Goal: Communication & Community: Answer question/provide support

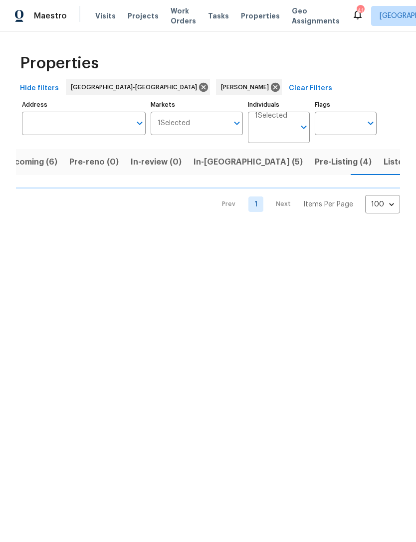
scroll to position [0, 18]
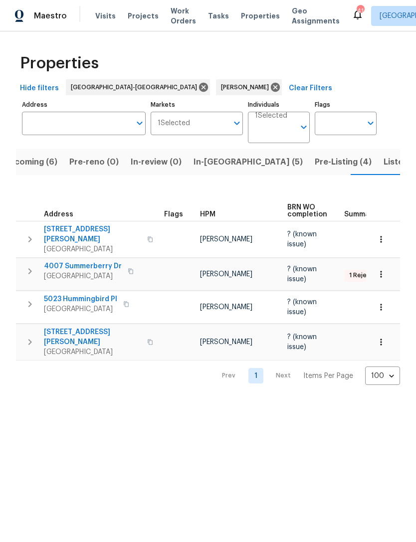
click at [384, 161] on span "Listed (12)" at bounding box center [404, 162] width 41 height 14
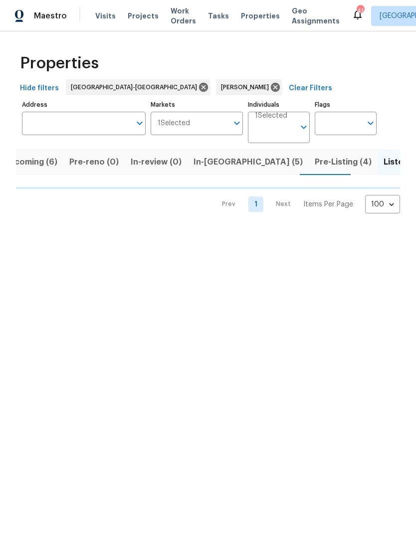
click at [22, 166] on span "Upcoming (6)" at bounding box center [30, 162] width 54 height 14
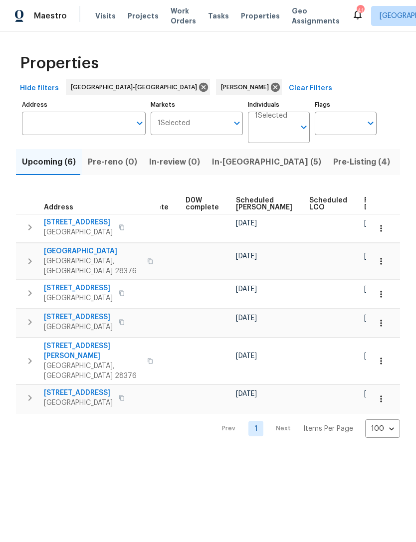
scroll to position [0, 250]
click at [241, 210] on span "Scheduled COE" at bounding box center [264, 204] width 56 height 14
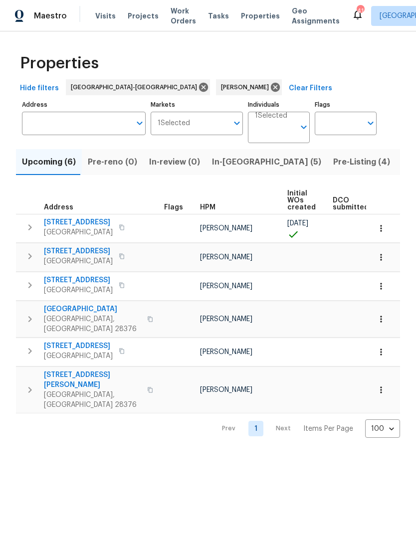
click at [122, 226] on icon "button" at bounding box center [121, 227] width 5 height 5
click at [144, 184] on div "Upcoming (6) Pre-reno (0) In-review (0) In-reno (5) Pre-Listing (4) Listed (12)…" at bounding box center [208, 290] width 384 height 295
click at [124, 227] on icon "button" at bounding box center [122, 227] width 6 height 6
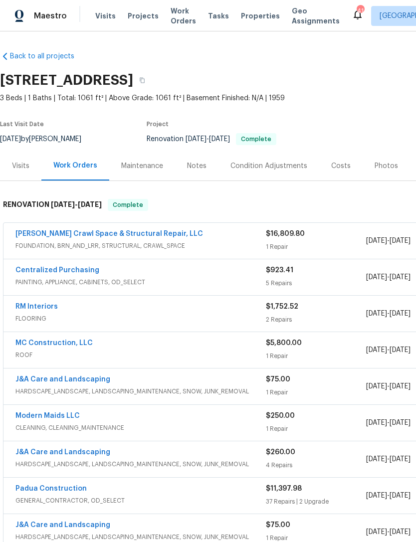
click at [121, 230] on link "[PERSON_NAME] Crawl Space & Structural Repair, LLC" at bounding box center [109, 233] width 188 height 7
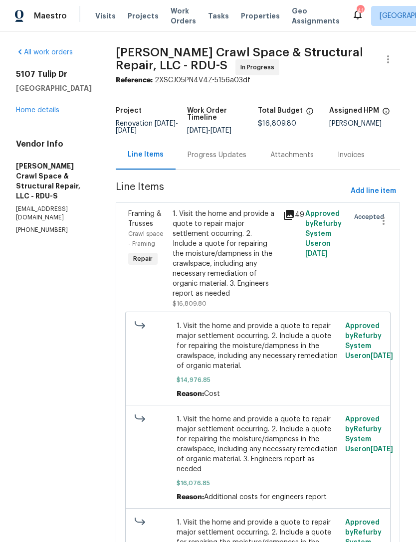
click at [227, 160] on div "Progress Updates" at bounding box center [217, 155] width 59 height 10
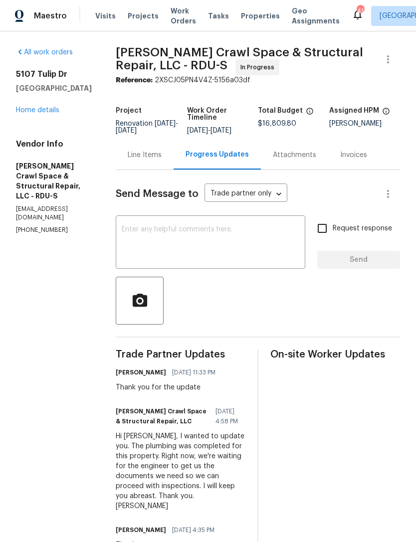
click at [209, 252] on textarea at bounding box center [211, 243] width 178 height 35
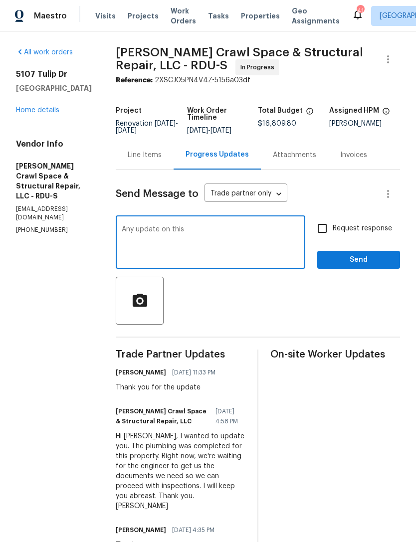
type textarea "Any update on this"
click at [325, 235] on input "Request response" at bounding box center [322, 228] width 21 height 21
checkbox input "true"
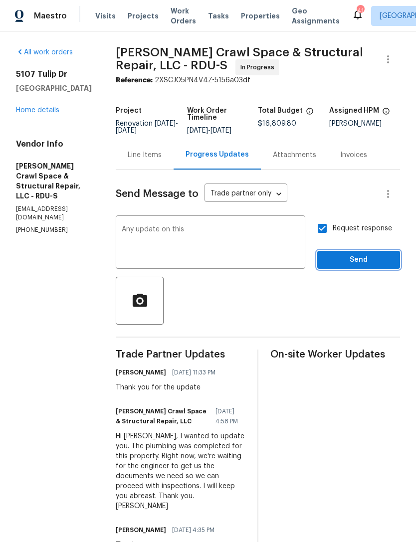
click at [364, 262] on span "Send" at bounding box center [358, 260] width 67 height 12
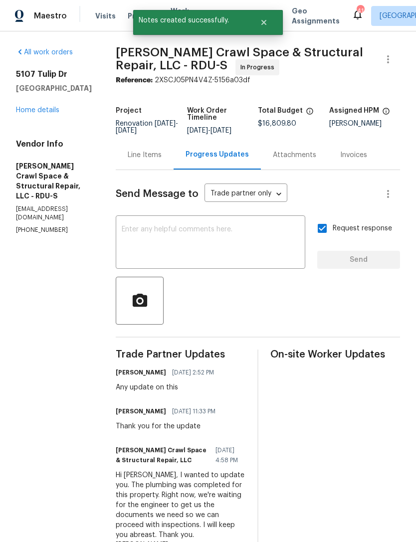
click at [38, 111] on link "Home details" at bounding box center [37, 110] width 43 height 7
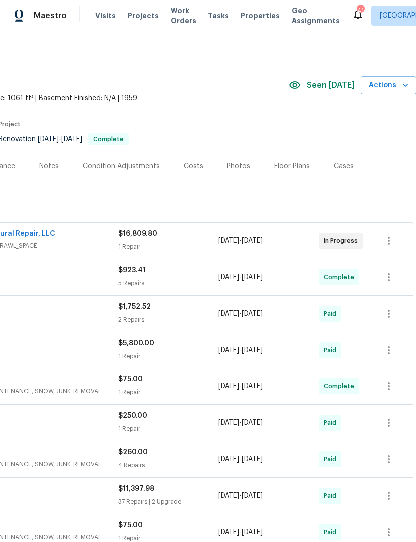
scroll to position [0, 148]
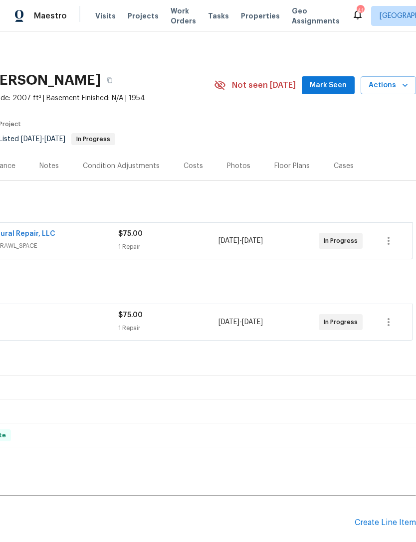
scroll to position [0, 148]
click at [328, 86] on span "Mark Seen" at bounding box center [328, 85] width 37 height 12
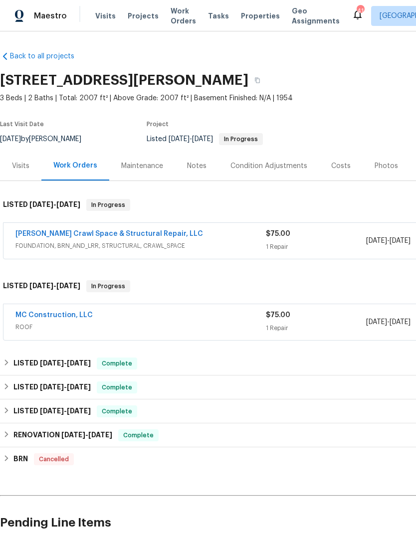
scroll to position [0, 0]
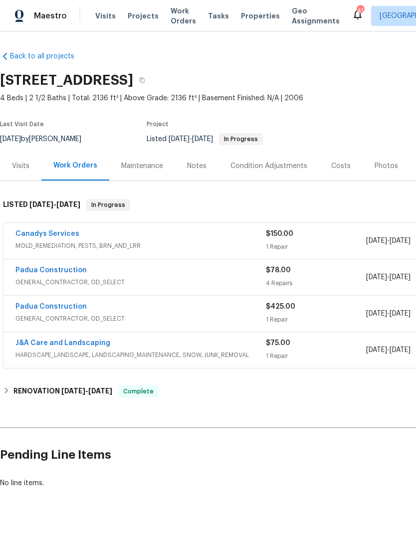
click at [56, 226] on div "Canadys Services MOLD_REMEDIATION, PESTS, BRN_AND_LRR $150.00 1 Repair 10/9/202…" at bounding box center [281, 241] width 557 height 36
click at [52, 235] on link "Canadys Services" at bounding box center [47, 233] width 64 height 7
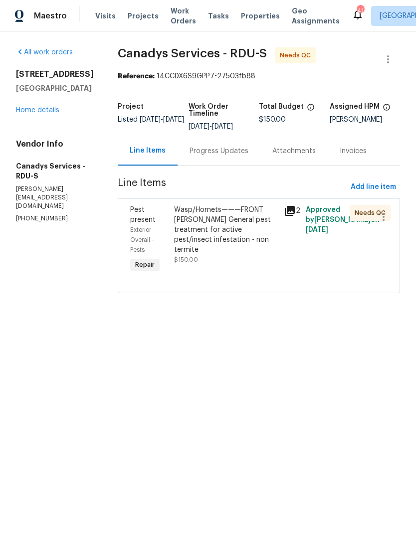
click at [233, 233] on div "Wasp/Hornets———FRONT GABLE General pest treatment for active pest/insect infest…" at bounding box center [226, 230] width 104 height 50
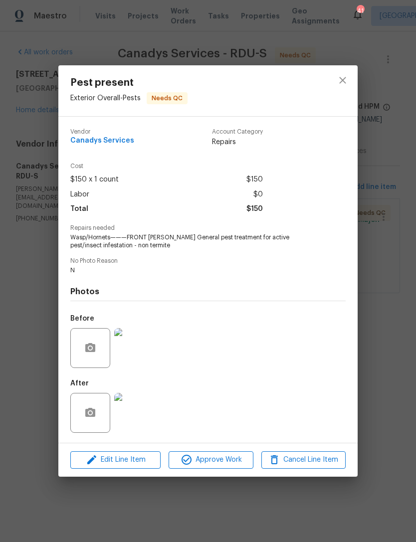
click at [137, 415] on img at bounding box center [134, 413] width 40 height 40
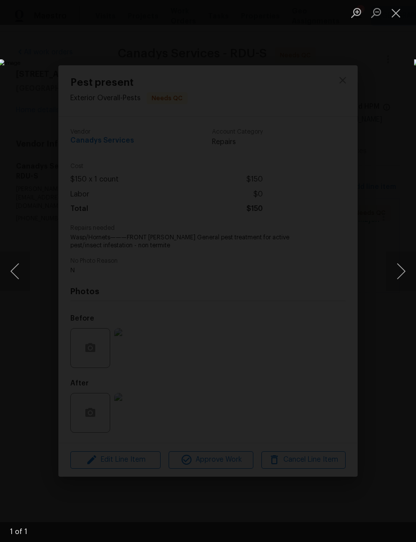
click at [401, 17] on button "Close lightbox" at bounding box center [396, 12] width 20 height 17
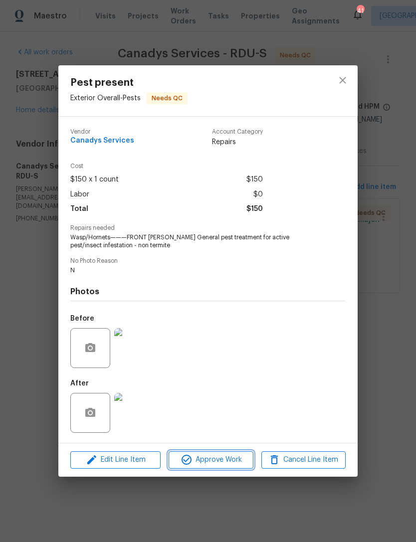
click at [215, 461] on span "Approve Work" at bounding box center [211, 460] width 78 height 12
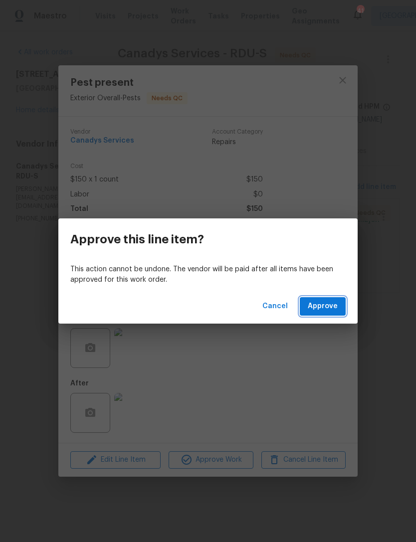
click at [327, 304] on span "Approve" at bounding box center [323, 306] width 30 height 12
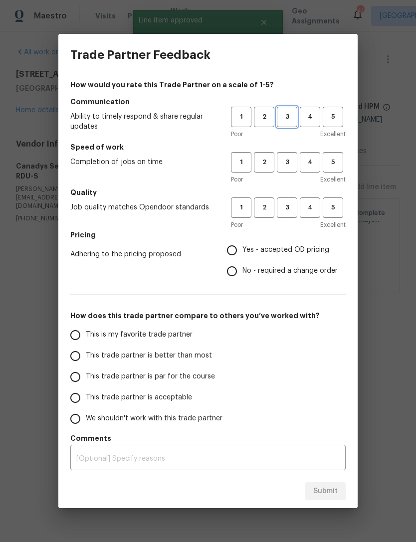
click at [289, 117] on span "3" at bounding box center [287, 116] width 18 height 11
click at [285, 155] on button "3" at bounding box center [287, 162] width 20 height 20
click at [283, 204] on span "3" at bounding box center [287, 207] width 18 height 11
click at [242, 250] on input "Yes - accepted OD pricing" at bounding box center [231, 250] width 21 height 21
radio input "true"
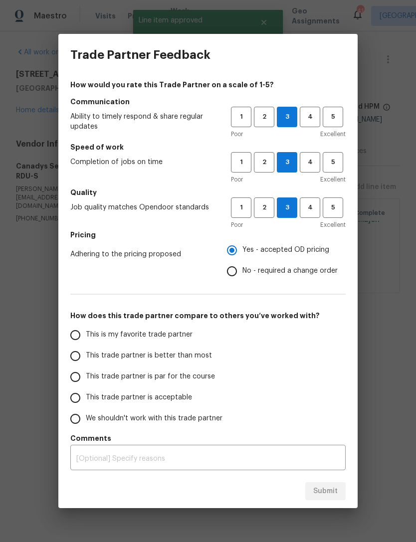
click at [79, 402] on input "This trade partner is acceptable" at bounding box center [75, 398] width 21 height 21
click at [325, 493] on span "Submit" at bounding box center [325, 491] width 24 height 12
radio input "true"
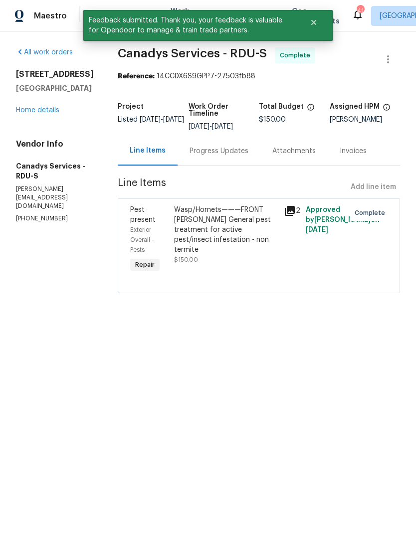
click at [45, 112] on link "Home details" at bounding box center [37, 110] width 43 height 7
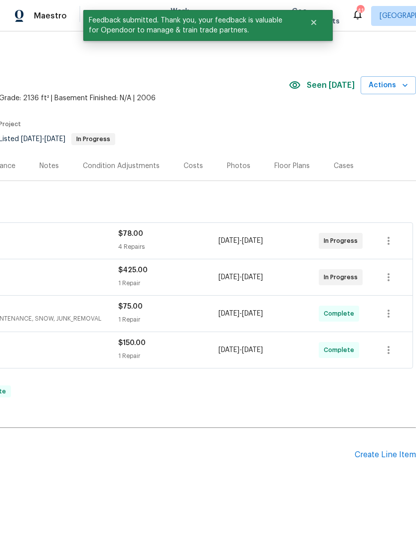
scroll to position [0, 148]
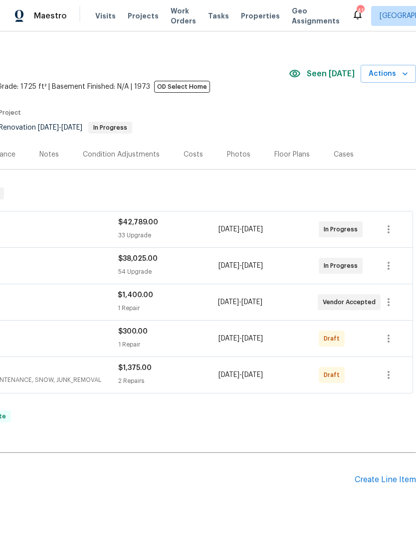
scroll to position [11, 148]
click at [387, 229] on icon "button" at bounding box center [389, 230] width 12 height 12
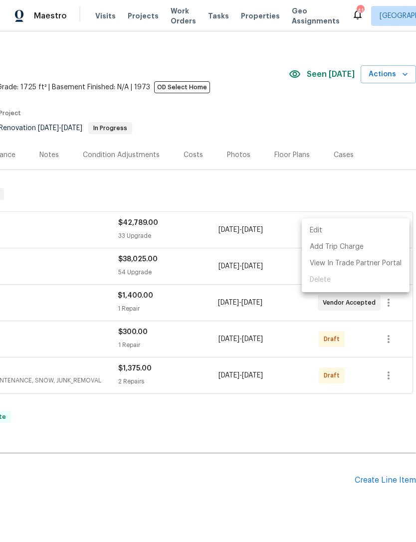
click at [313, 231] on li "Edit" at bounding box center [356, 230] width 108 height 16
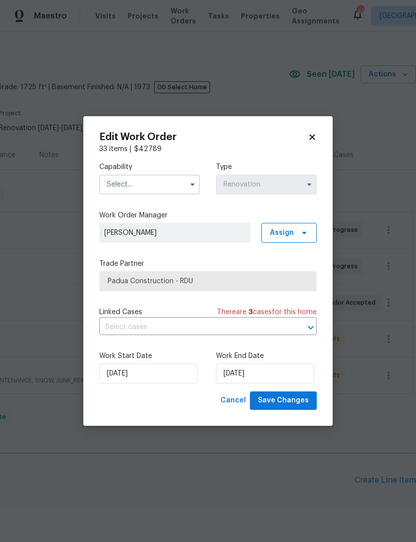
click at [146, 187] on input "text" at bounding box center [149, 185] width 101 height 20
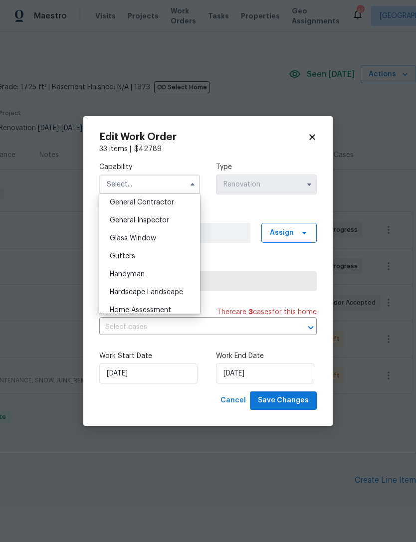
scroll to position [481, 0]
click at [170, 200] on span "General Contractor" at bounding box center [142, 201] width 64 height 7
type input "General Contractor"
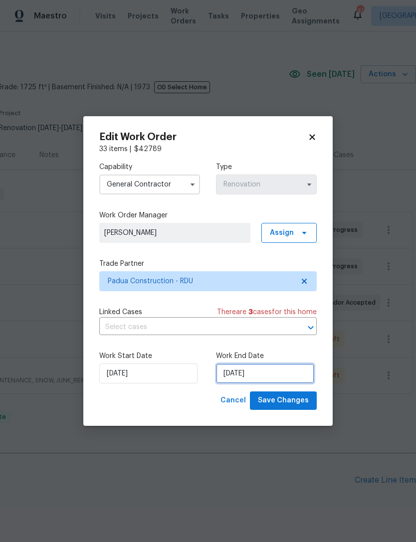
click at [243, 375] on input "10/20/2025" at bounding box center [265, 374] width 98 height 20
select select "9"
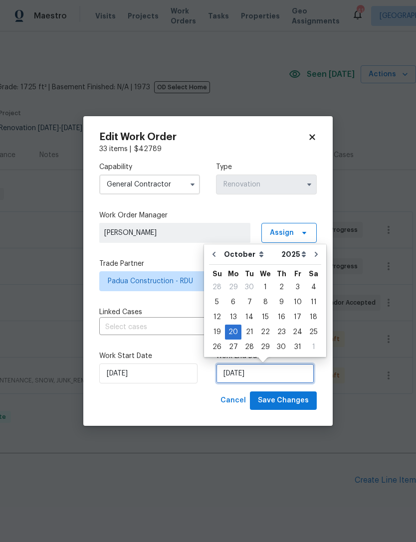
scroll to position [18, 0]
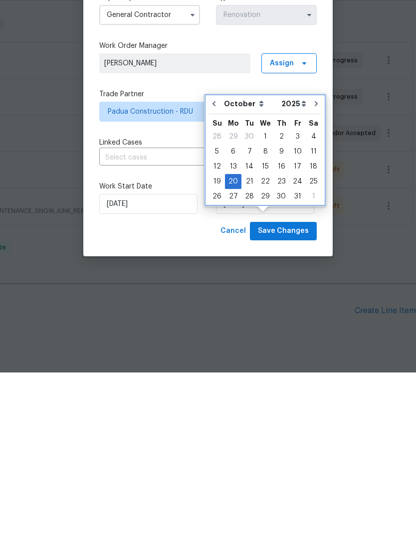
click at [315, 271] on icon "Go to next month" at bounding box center [316, 273] width 3 height 5
type input "11/20/2025"
select select "10"
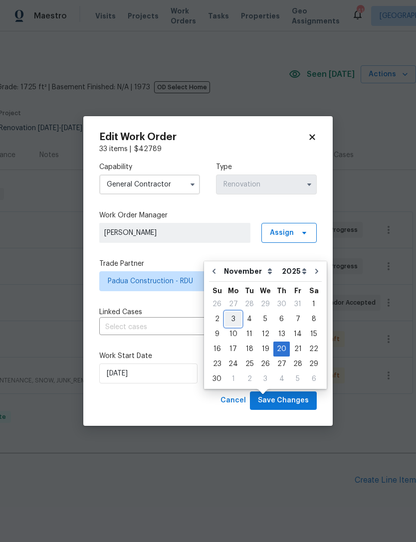
click at [230, 312] on div "3" at bounding box center [233, 319] width 16 height 14
type input "11/3/2025"
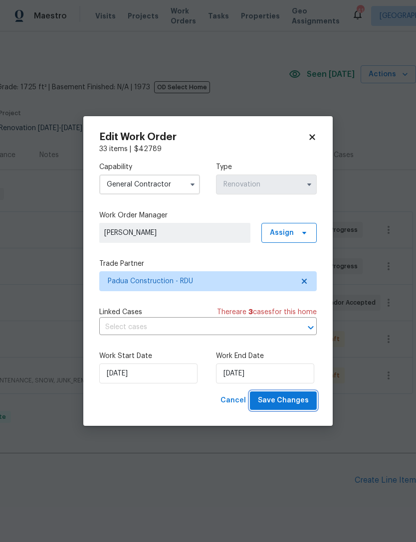
click at [295, 397] on span "Save Changes" at bounding box center [283, 400] width 51 height 12
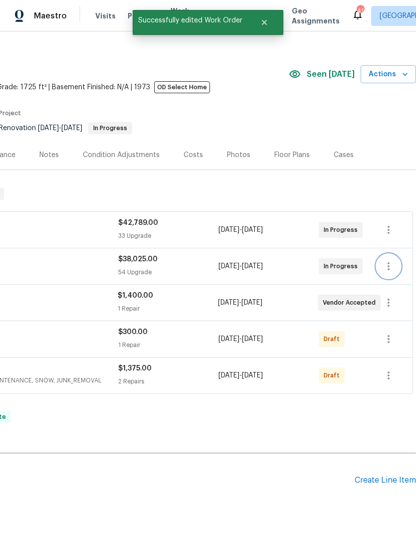
click at [390, 260] on icon "button" at bounding box center [389, 266] width 12 height 12
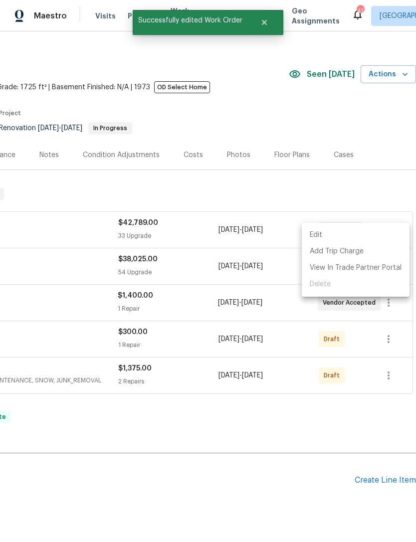
click at [317, 236] on li "Edit" at bounding box center [356, 235] width 108 height 16
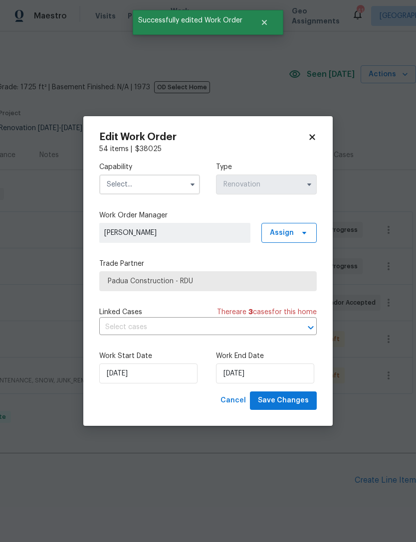
click at [149, 183] on input "text" at bounding box center [149, 185] width 101 height 20
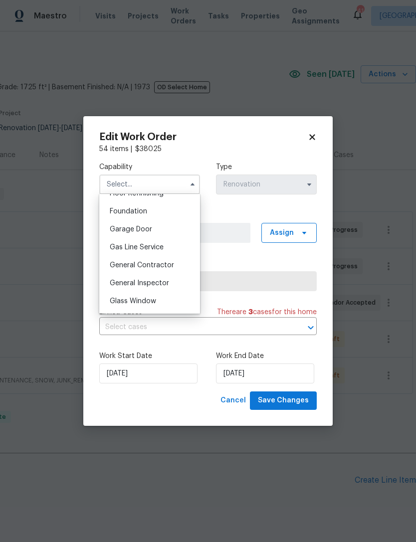
scroll to position [421, 0]
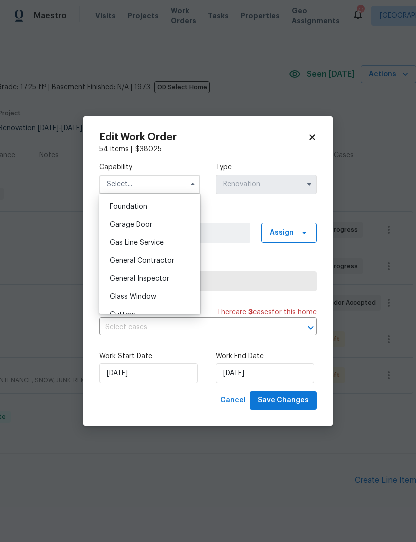
click at [167, 262] on span "General Contractor" at bounding box center [142, 260] width 64 height 7
type input "General Contractor"
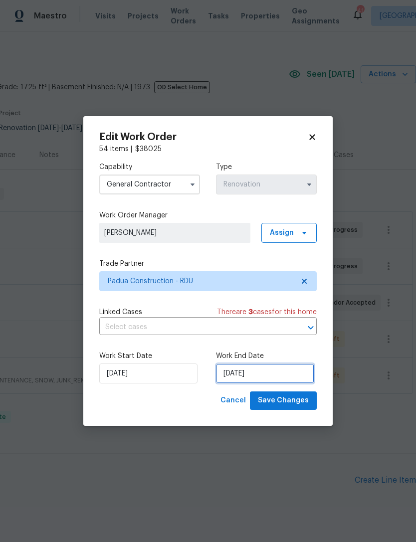
click at [236, 375] on input "10/20/2025" at bounding box center [265, 374] width 98 height 20
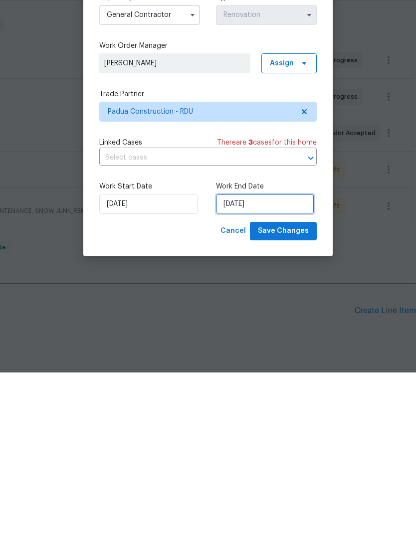
select select "9"
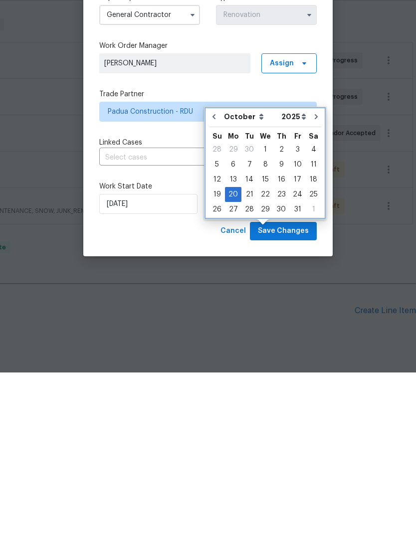
click at [315, 284] on icon "Go to next month" at bounding box center [316, 286] width 3 height 5
type input "11/20/2025"
select select "10"
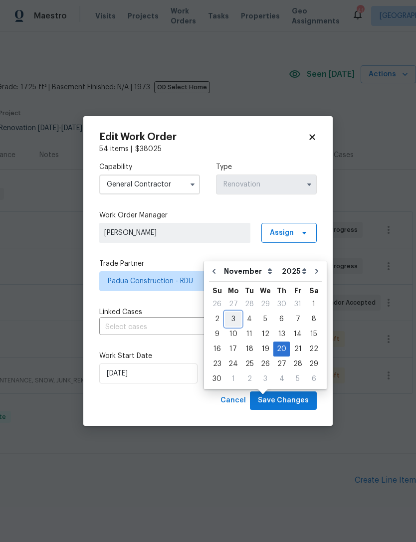
click at [234, 312] on div "3" at bounding box center [233, 319] width 16 height 14
type input "11/3/2025"
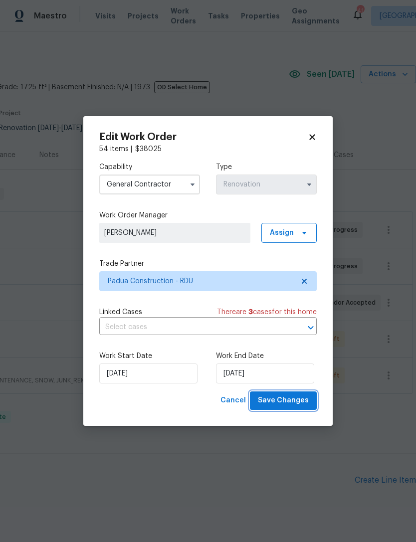
click at [290, 400] on span "Save Changes" at bounding box center [283, 400] width 51 height 12
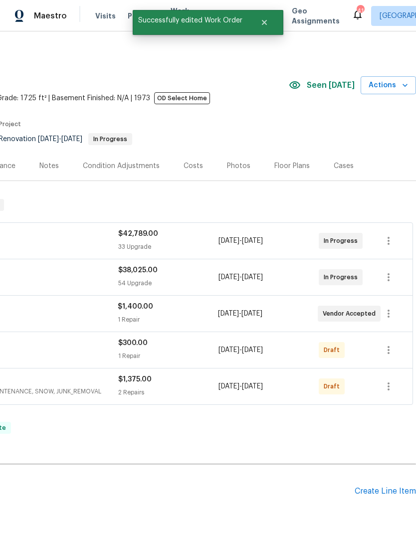
scroll to position [0, 148]
click at [387, 308] on icon "button" at bounding box center [389, 314] width 12 height 12
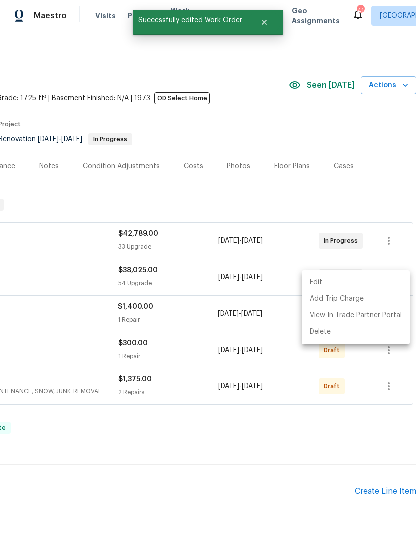
click at [315, 283] on li "Edit" at bounding box center [356, 282] width 108 height 16
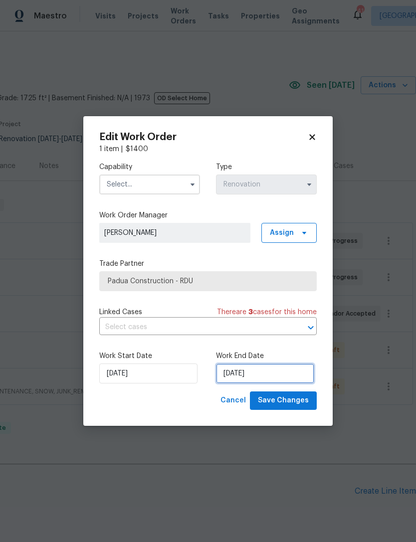
click at [233, 376] on input "10/20/2025" at bounding box center [265, 374] width 98 height 20
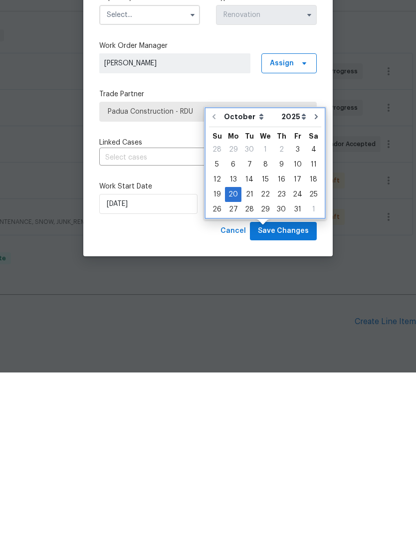
click at [315, 284] on icon "Go to next month" at bounding box center [316, 286] width 3 height 5
type input "11/20/2025"
select select "10"
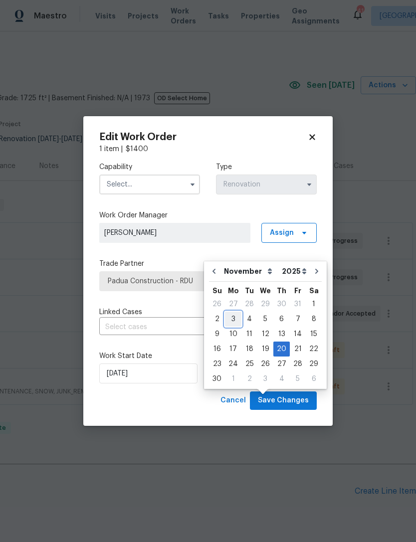
click at [230, 312] on div "3" at bounding box center [233, 319] width 16 height 14
type input "11/3/2025"
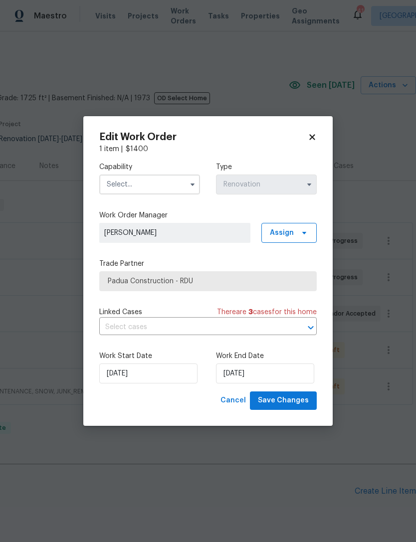
click at [153, 182] on input "text" at bounding box center [149, 185] width 101 height 20
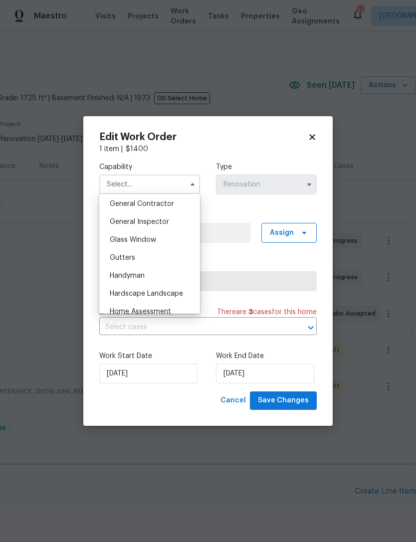
click at [163, 200] on span "General Contractor" at bounding box center [142, 203] width 64 height 7
type input "General Contractor"
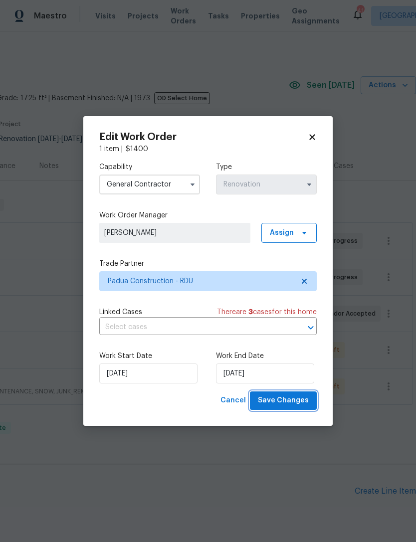
click at [289, 402] on span "Save Changes" at bounding box center [283, 400] width 51 height 12
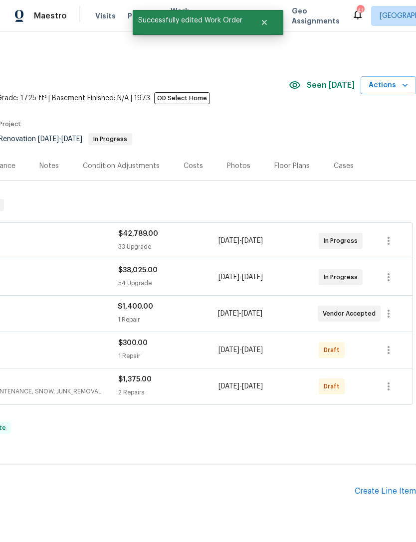
scroll to position [0, 0]
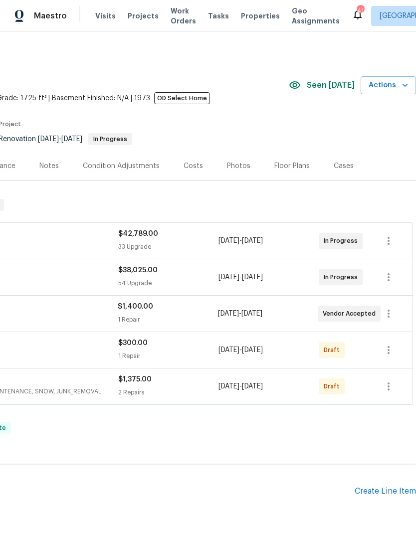
scroll to position [0, 148]
click at [390, 353] on icon "button" at bounding box center [389, 350] width 12 height 12
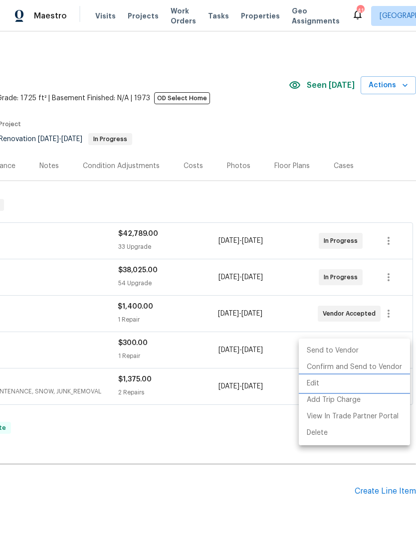
click at [313, 385] on li "Edit" at bounding box center [354, 384] width 111 height 16
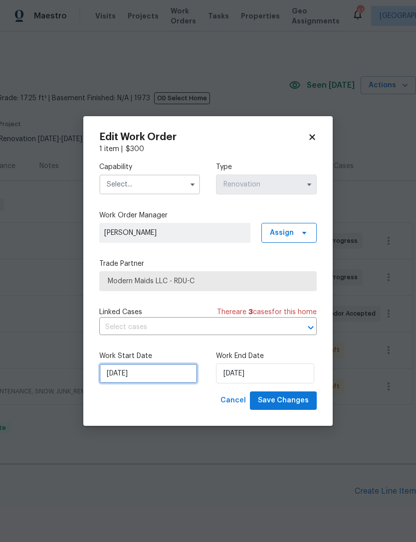
click at [128, 376] on input "10/15/2025" at bounding box center [148, 374] width 98 height 20
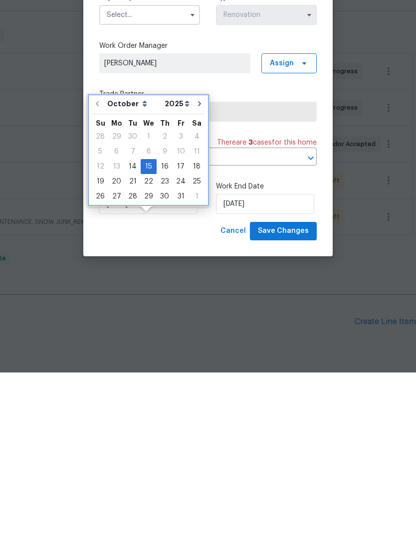
click at [197, 269] on icon "Go to next month" at bounding box center [199, 273] width 8 height 8
type input "11/15/2025"
select select "10"
type input "11/15/2025"
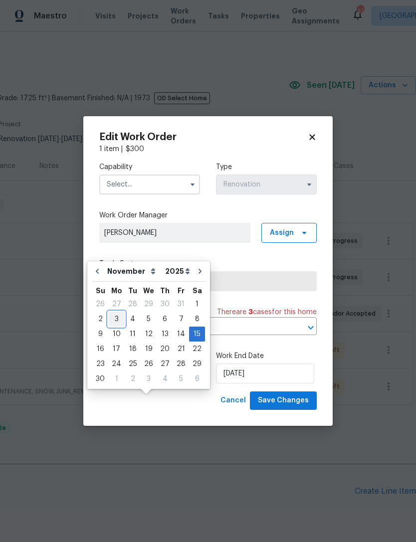
click at [116, 312] on div "3" at bounding box center [116, 319] width 16 height 14
type input "11/3/2025"
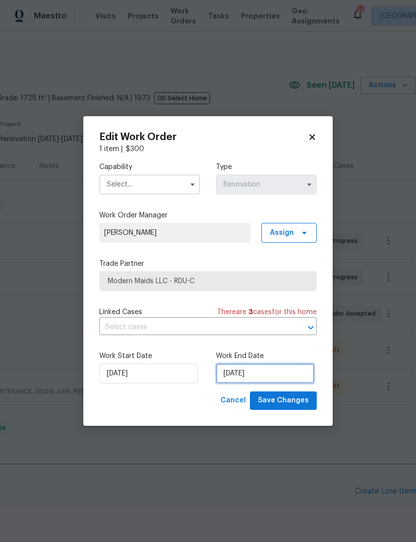
click at [237, 377] on input "11/15/2025" at bounding box center [265, 374] width 98 height 20
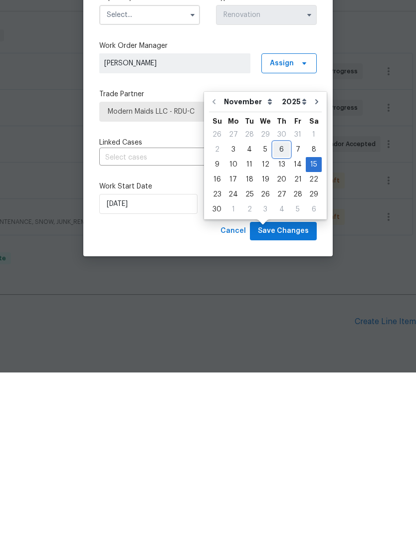
click at [274, 312] on div "6" at bounding box center [281, 319] width 16 height 14
type input "11/6/2025"
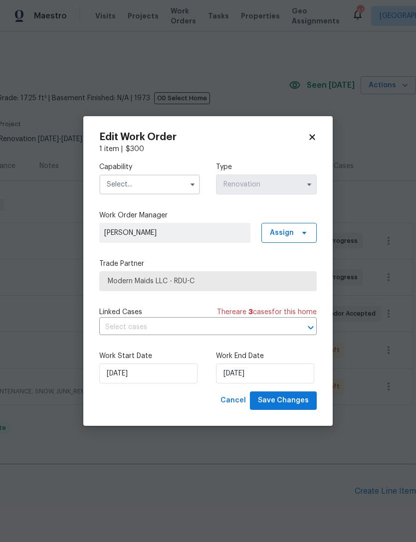
click at [149, 189] on input "text" at bounding box center [149, 185] width 101 height 20
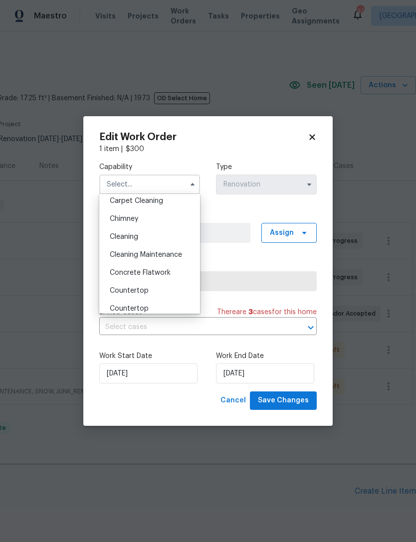
scroll to position [110, 0]
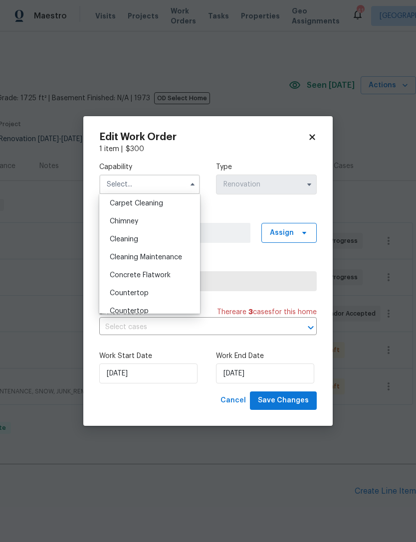
click at [143, 241] on div "Cleaning" at bounding box center [150, 239] width 96 height 18
type input "Cleaning"
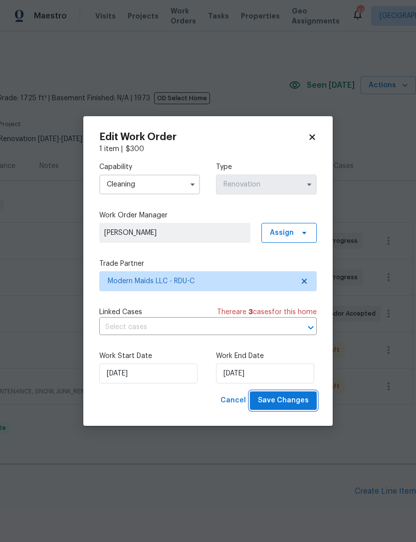
click at [288, 402] on span "Save Changes" at bounding box center [283, 400] width 51 height 12
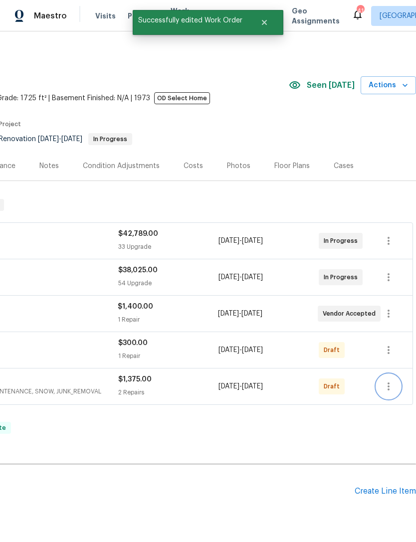
click at [388, 375] on button "button" at bounding box center [389, 387] width 24 height 24
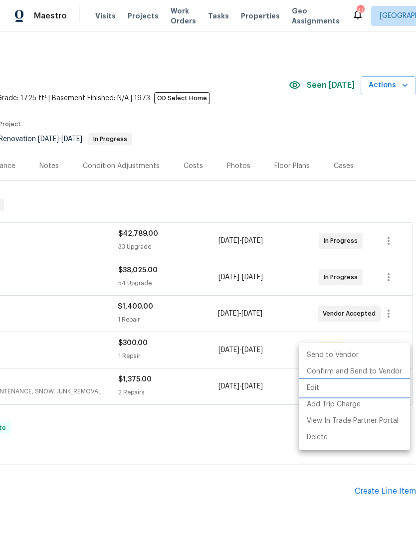
click at [315, 392] on li "Edit" at bounding box center [354, 388] width 111 height 16
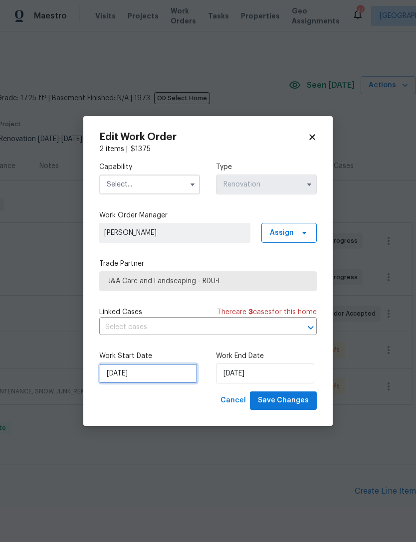
click at [134, 374] on input "10/13/2025" at bounding box center [148, 374] width 98 height 20
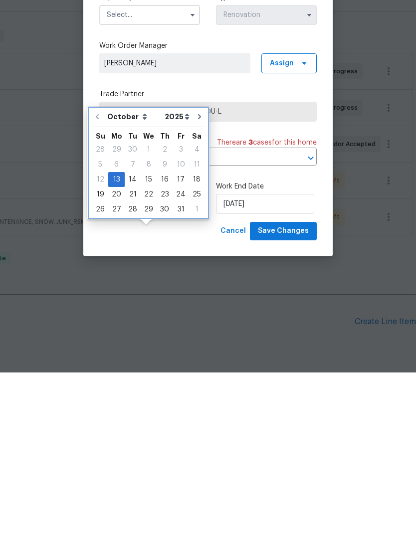
click at [192, 276] on button "Go to next month" at bounding box center [199, 286] width 15 height 20
type input "11/13/2025"
select select "10"
type input "11/13/2025"
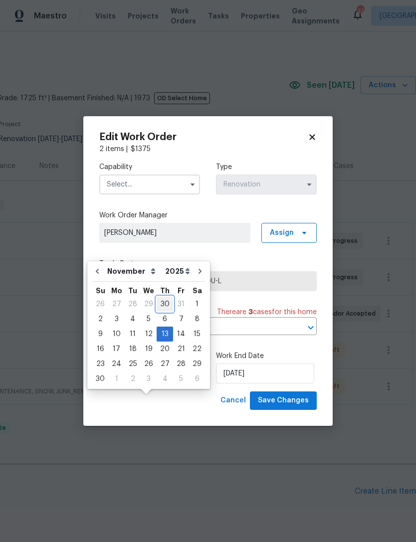
click at [164, 297] on div "30" at bounding box center [165, 304] width 16 height 14
type input "10/30/2025"
select select "9"
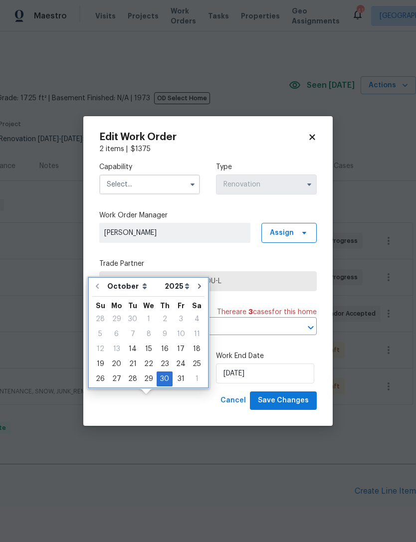
click at [198, 284] on icon "Go to next month" at bounding box center [199, 286] width 3 height 5
type input "11/30/2025"
select select "10"
type input "11/30/2025"
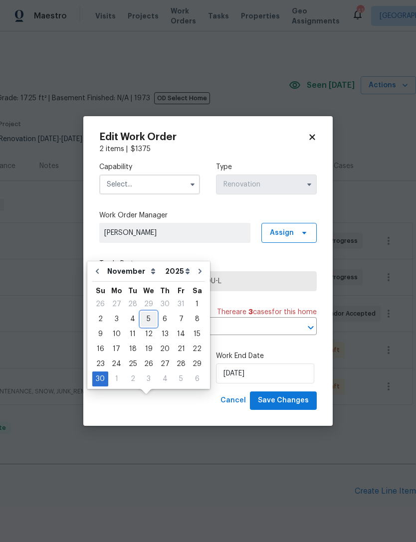
click at [147, 312] on div "5" at bounding box center [149, 319] width 16 height 14
type input "11/5/2025"
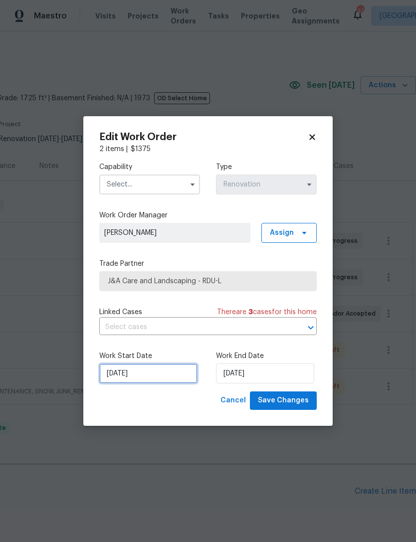
click at [132, 375] on input "11/5/2025" at bounding box center [148, 374] width 98 height 20
select select "10"
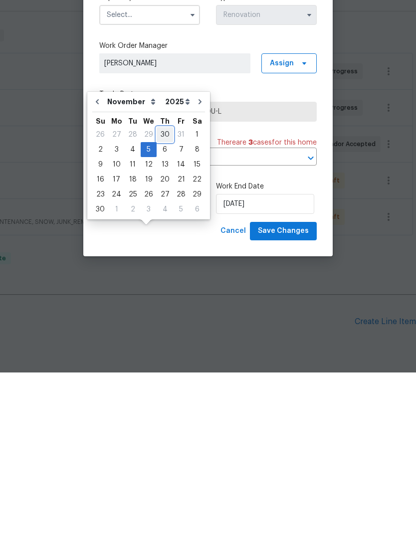
click at [158, 297] on div "30" at bounding box center [165, 304] width 16 height 14
type input "10/30/2025"
select select "9"
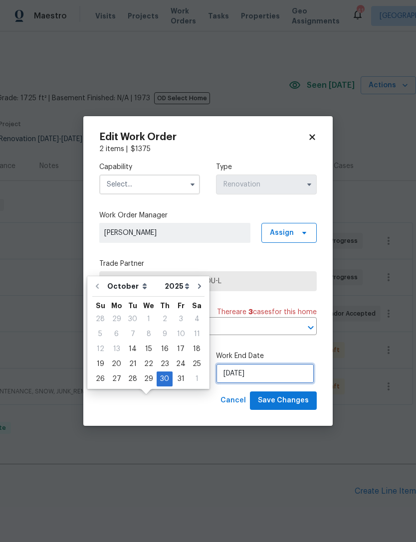
click at [255, 375] on input "11/30/2025" at bounding box center [265, 374] width 98 height 20
select select "10"
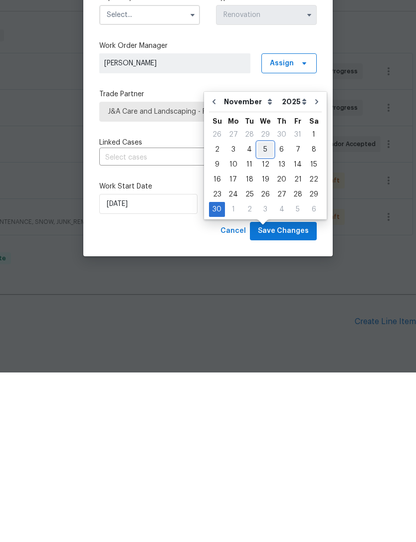
click at [263, 312] on div "5" at bounding box center [265, 319] width 16 height 14
type input "11/5/2025"
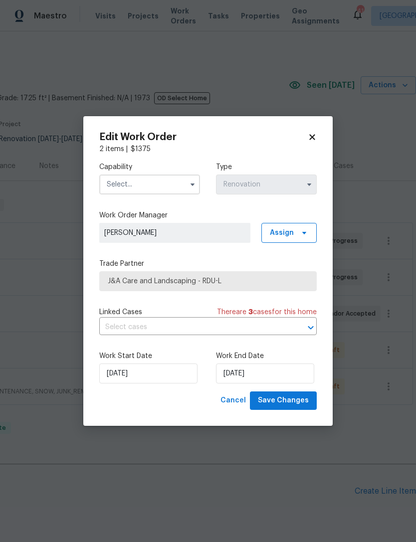
click at [150, 185] on input "text" at bounding box center [149, 185] width 101 height 20
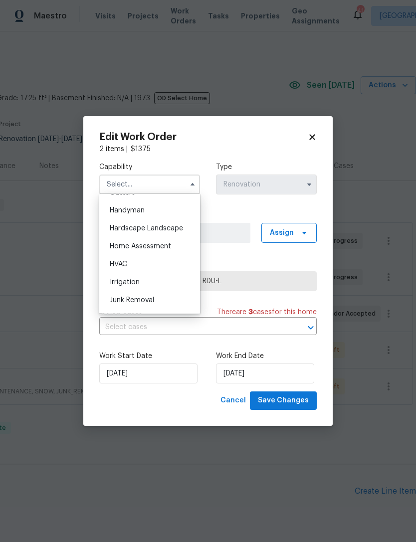
scroll to position [540, 0]
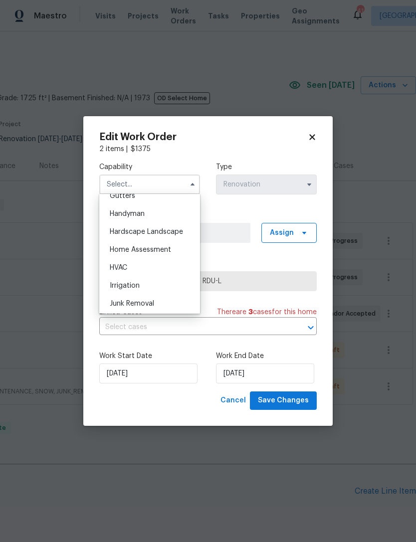
click at [162, 230] on span "Hardscape Landscape" at bounding box center [146, 231] width 73 height 7
type input "Hardscape Landscape"
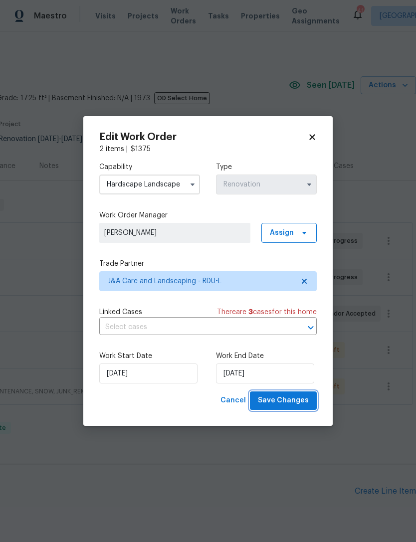
click at [283, 402] on span "Save Changes" at bounding box center [283, 400] width 51 height 12
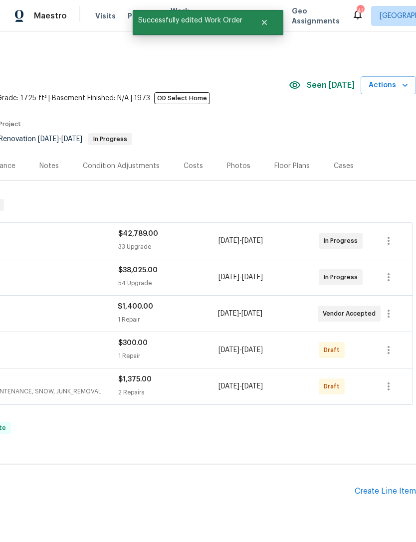
scroll to position [0, 0]
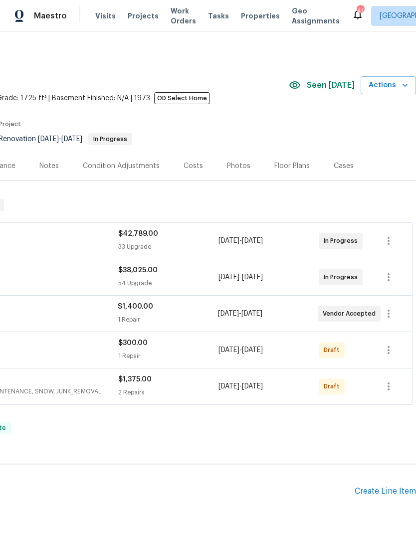
scroll to position [0, 148]
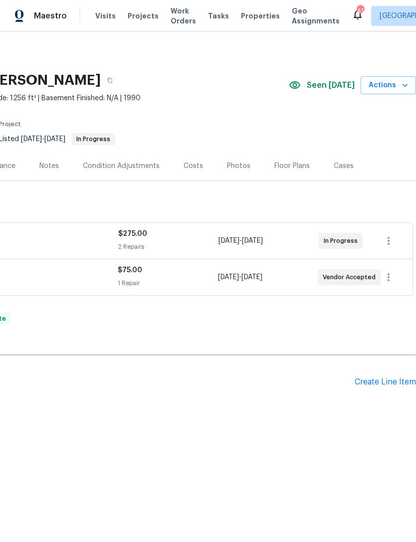
scroll to position [0, 148]
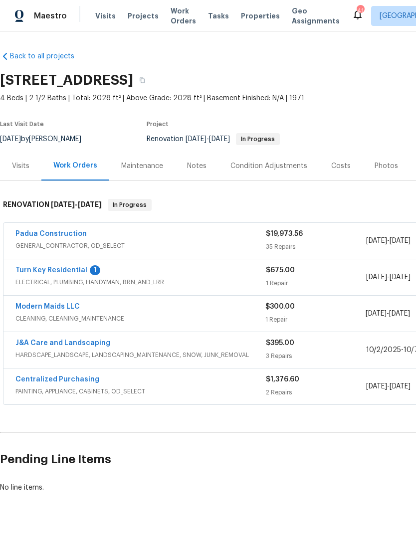
click at [72, 270] on link "Turn Key Residential" at bounding box center [51, 270] width 72 height 7
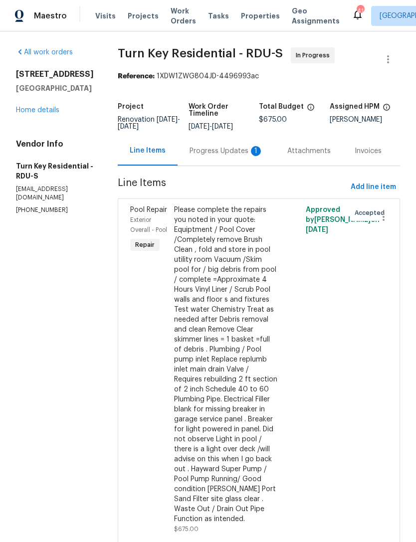
click at [229, 156] on div "Progress Updates 1" at bounding box center [227, 151] width 74 height 10
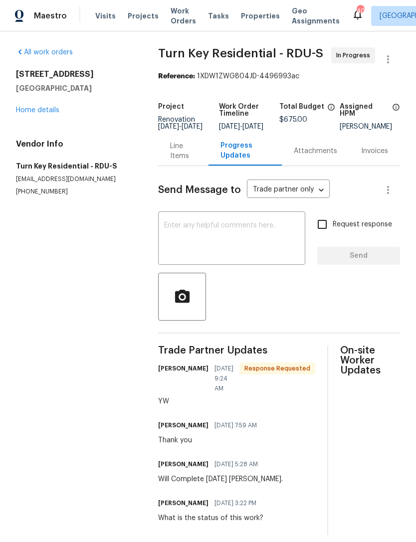
click at [43, 110] on link "Home details" at bounding box center [37, 110] width 43 height 7
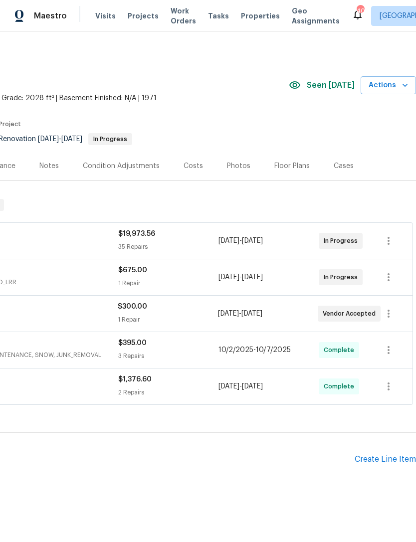
scroll to position [0, 148]
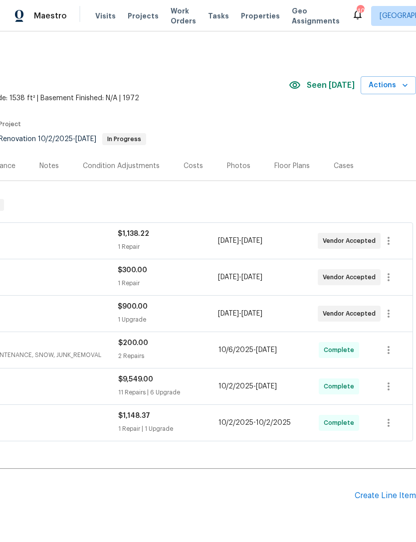
scroll to position [0, 148]
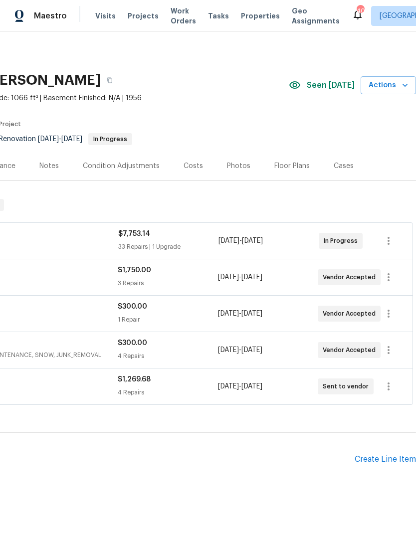
scroll to position [0, 148]
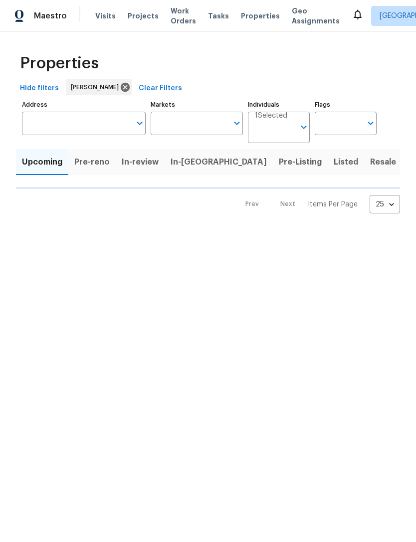
type input "100"
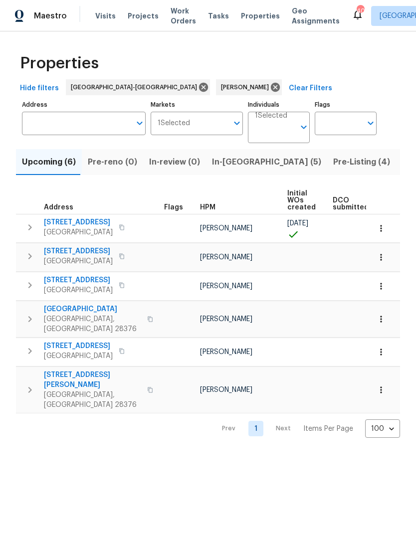
click at [83, 281] on span "2734 Sunnybrook Dr" at bounding box center [78, 280] width 69 height 10
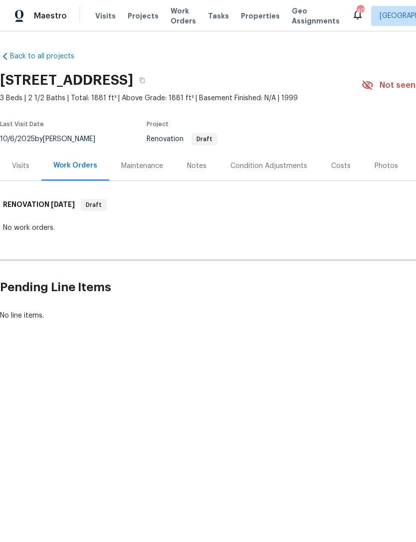
click at [18, 165] on div "Visits" at bounding box center [20, 166] width 17 height 10
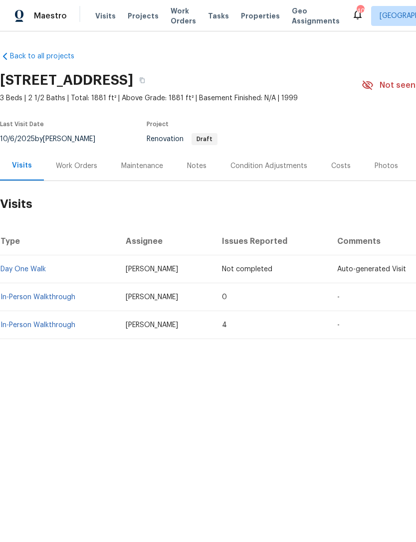
click at [270, 169] on div "Condition Adjustments" at bounding box center [268, 166] width 77 height 10
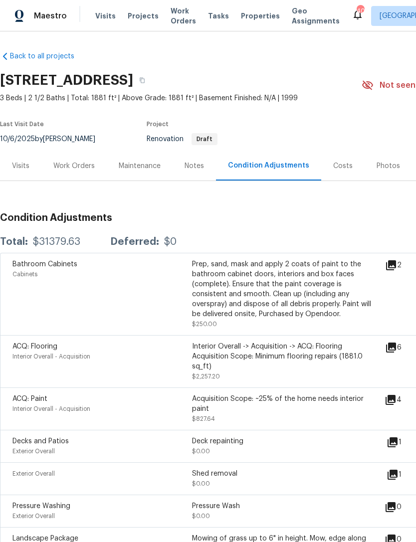
click at [24, 171] on div "Visits" at bounding box center [20, 166] width 17 height 10
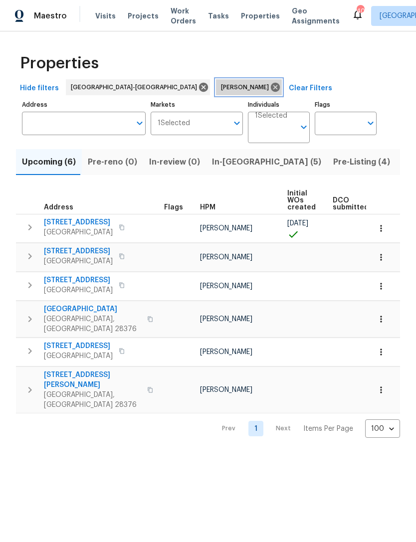
click at [270, 88] on icon at bounding box center [275, 87] width 11 height 11
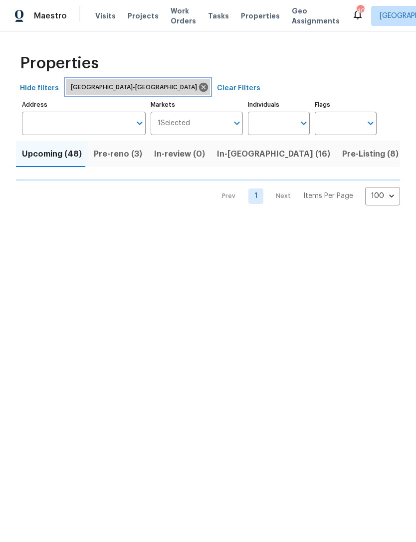
click at [198, 88] on icon at bounding box center [203, 87] width 11 height 11
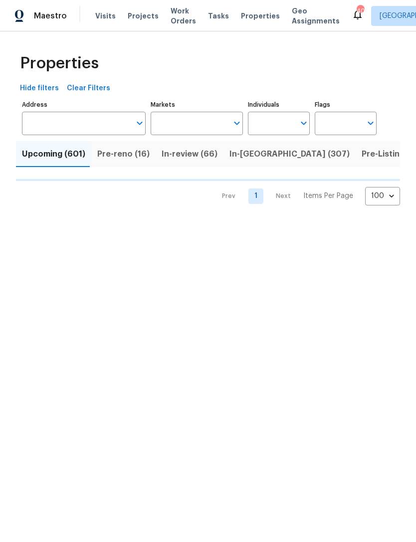
click at [57, 122] on input "Address" at bounding box center [76, 123] width 109 height 23
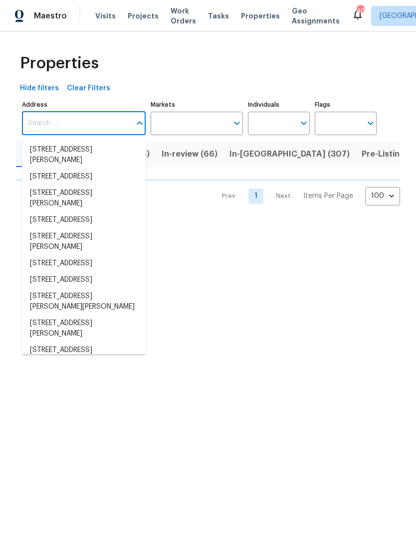
type input "q"
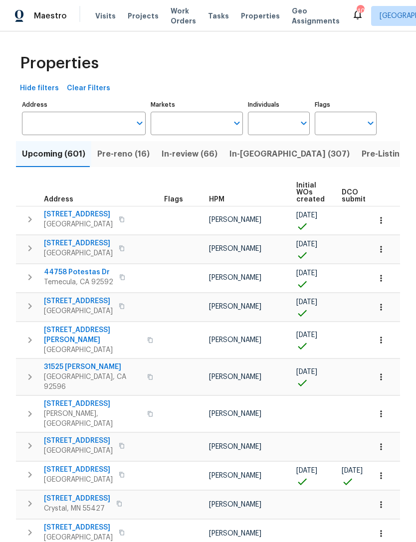
click at [65, 120] on input "Address" at bounding box center [76, 123] width 109 height 23
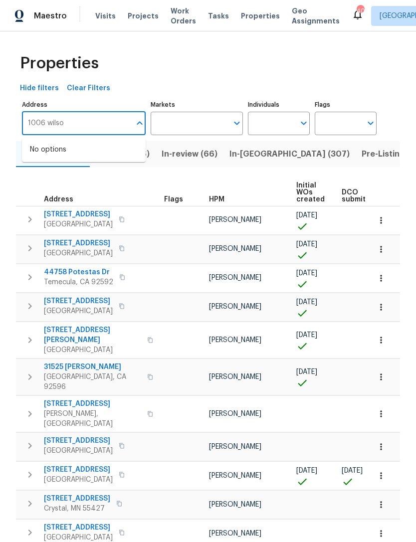
type input "1006 wilson"
click at [117, 151] on li "1006 Wilson Blvd Dallas NC 28034" at bounding box center [84, 155] width 124 height 27
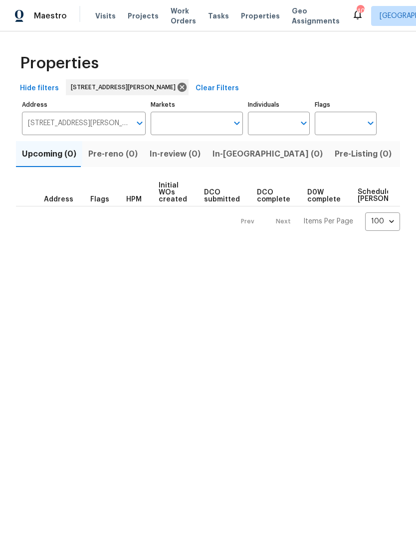
click at [403, 153] on span "Listed (1)" at bounding box center [421, 154] width 36 height 14
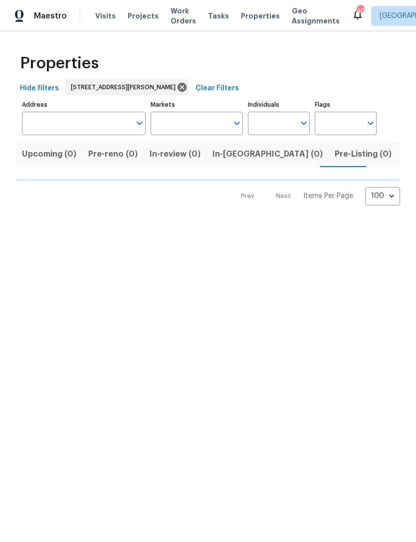
type input "1006 Wilson Blvd Dallas NC 28034"
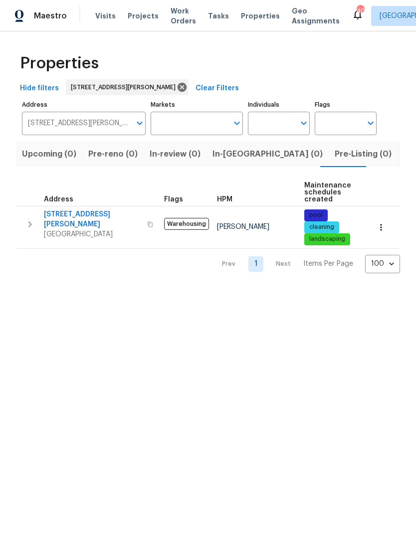
click at [77, 215] on span "1006 Wilson Blvd" at bounding box center [92, 219] width 97 height 20
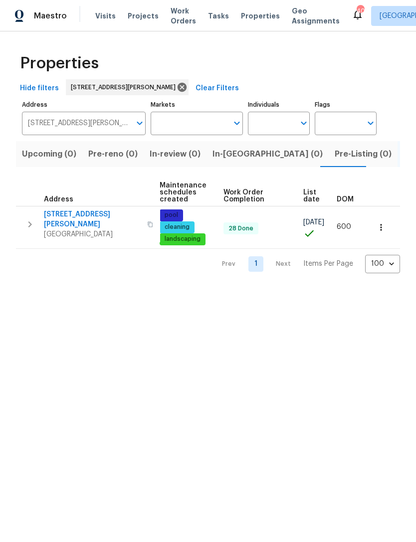
scroll to position [0, 144]
click at [384, 231] on icon "button" at bounding box center [381, 227] width 10 height 10
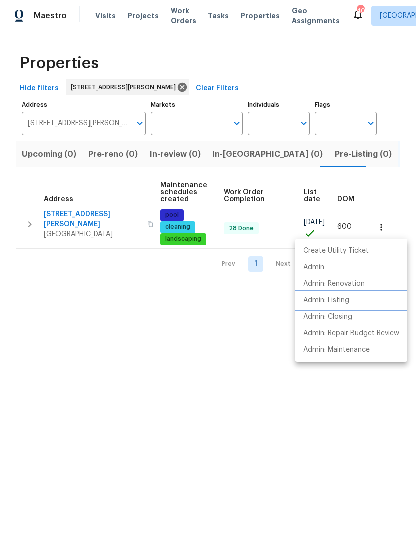
click at [334, 300] on p "Admin: Listing" at bounding box center [326, 300] width 46 height 10
click at [172, 88] on div at bounding box center [208, 271] width 416 height 542
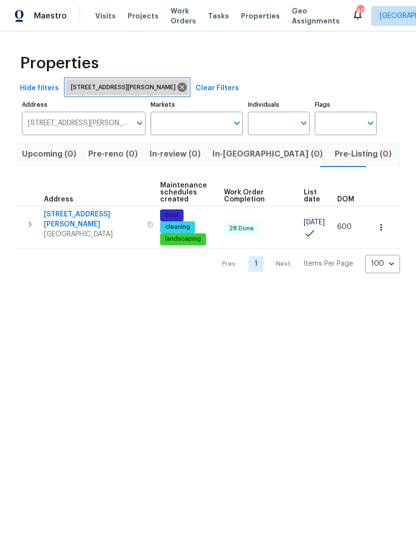
click at [177, 82] on icon at bounding box center [182, 87] width 11 height 11
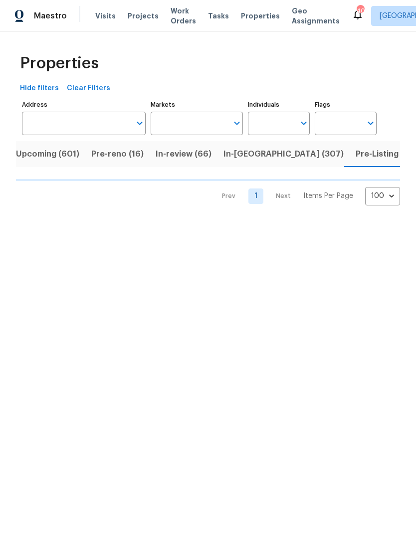
scroll to position [0, 10]
click at [176, 118] on input "Markets" at bounding box center [190, 123] width 78 height 23
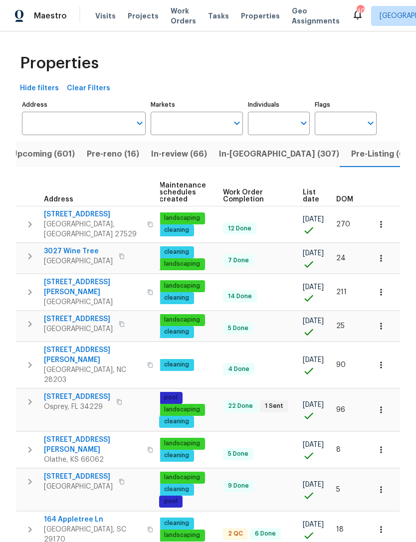
scroll to position [0, 146]
click at [354, 197] on div "DOM" at bounding box center [349, 199] width 26 height 7
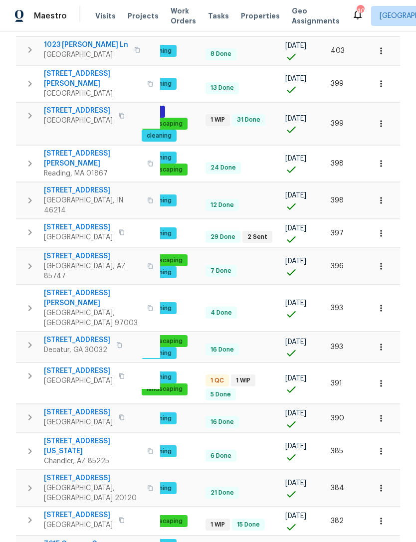
scroll to position [32, 0]
click at [387, 517] on body "Maestro Visits Projects Work Orders Tasks Properties Geo Assignments 40 Raleigh…" at bounding box center [208, 271] width 416 height 542
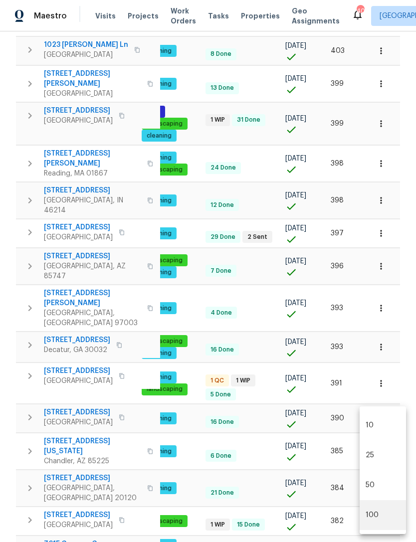
click at [377, 515] on li "100" at bounding box center [383, 515] width 46 height 30
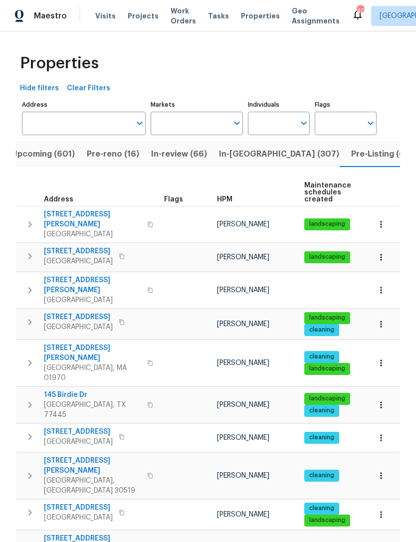
scroll to position [0, 163]
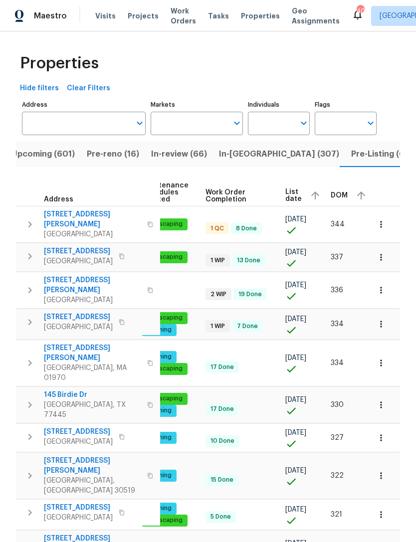
click at [377, 192] on th at bounding box center [383, 192] width 34 height 27
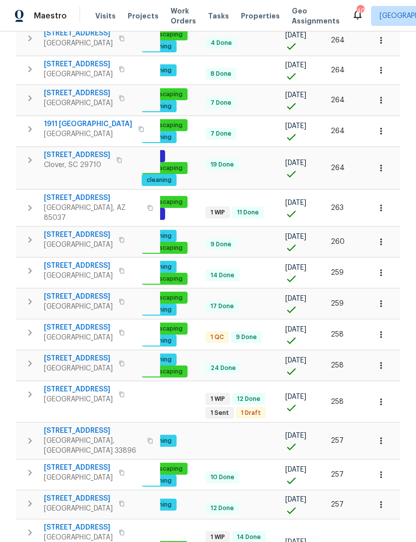
scroll to position [32, 0]
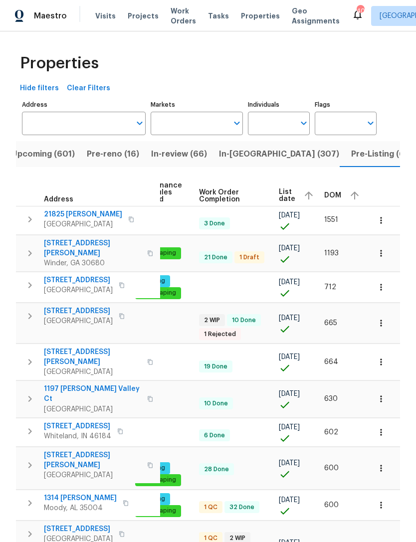
scroll to position [0, 163]
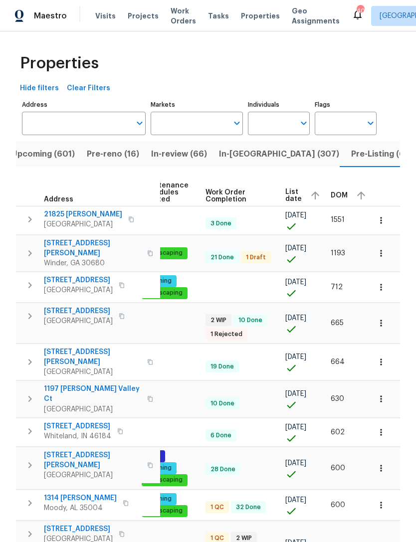
click at [342, 196] on div "DOM" at bounding box center [350, 195] width 38 height 15
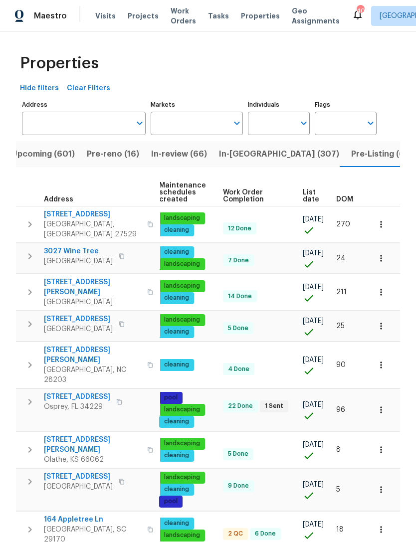
scroll to position [0, 146]
click at [351, 202] on span "DOM" at bounding box center [344, 199] width 17 height 7
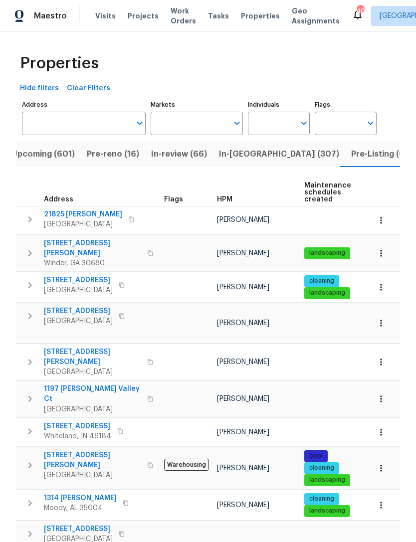
click at [70, 246] on span "787 Murphy Rd" at bounding box center [92, 248] width 97 height 20
click at [71, 215] on span "21825 Jeffers Ln" at bounding box center [83, 214] width 78 height 10
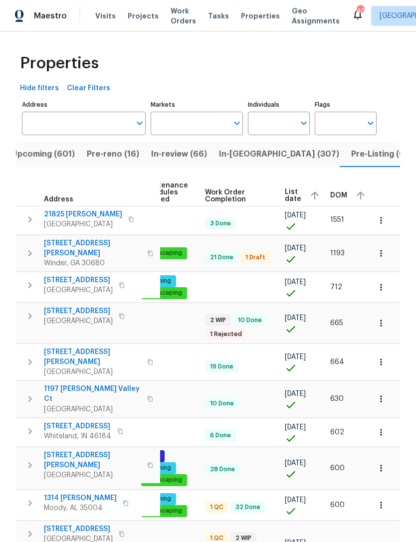
scroll to position [0, 163]
click at [382, 225] on icon "button" at bounding box center [381, 220] width 10 height 10
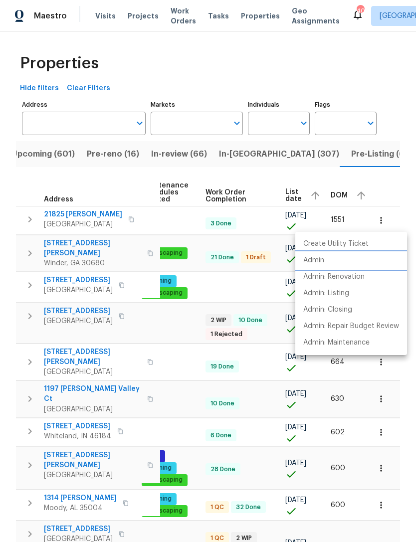
click at [321, 260] on p "Admin" at bounding box center [313, 260] width 21 height 10
click at [168, 119] on div at bounding box center [208, 271] width 416 height 542
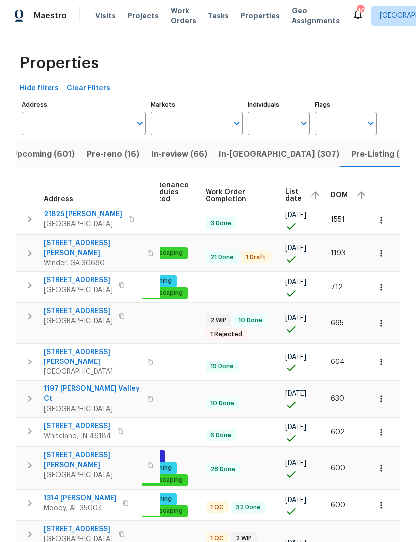
click at [176, 122] on input "Markets" at bounding box center [190, 123] width 78 height 23
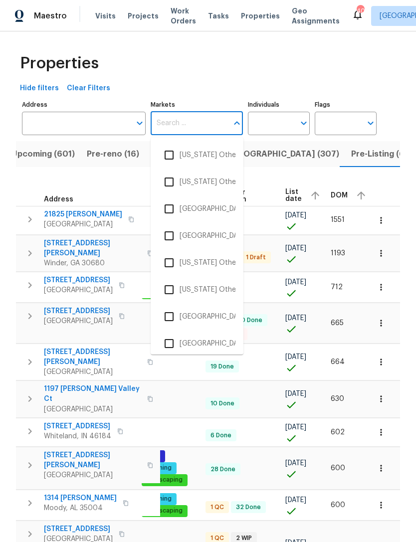
click at [209, 68] on div "Properties" at bounding box center [208, 63] width 384 height 32
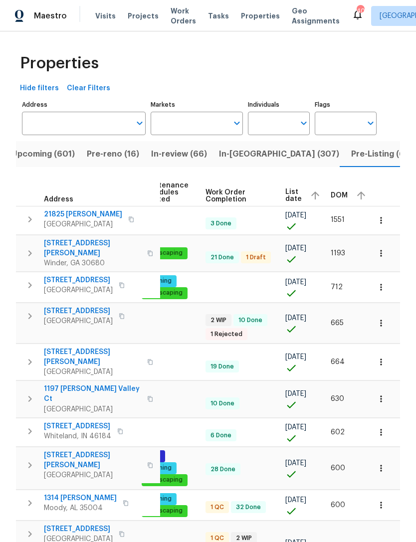
click at [112, 154] on span "Pre-reno (16)" at bounding box center [113, 154] width 52 height 14
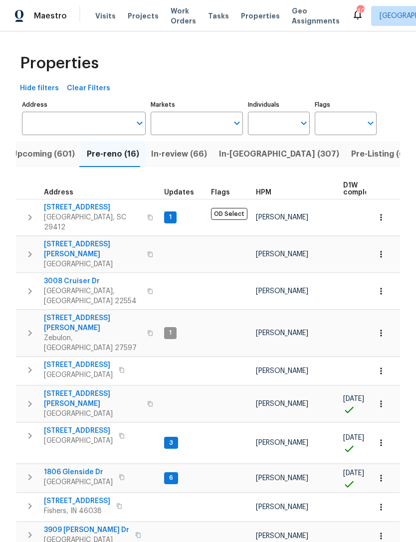
click at [190, 126] on input "Markets" at bounding box center [190, 123] width 78 height 23
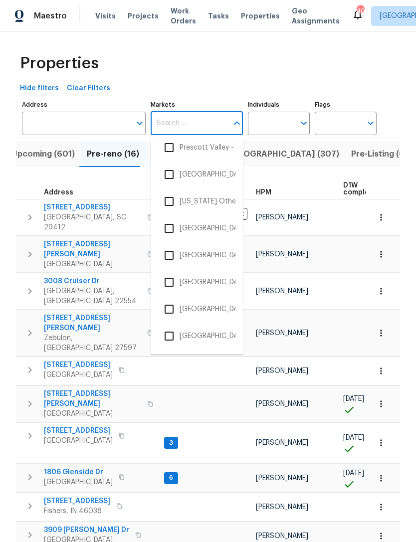
scroll to position [2669, 0]
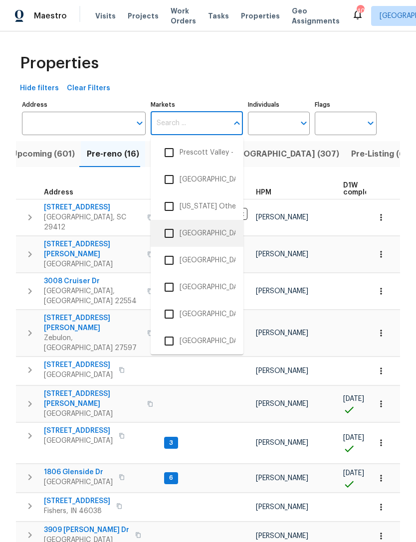
click at [211, 236] on li "Raleigh-Durham" at bounding box center [197, 233] width 77 height 21
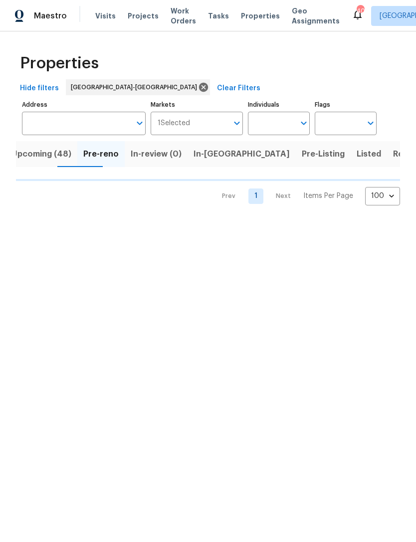
scroll to position [0, 9]
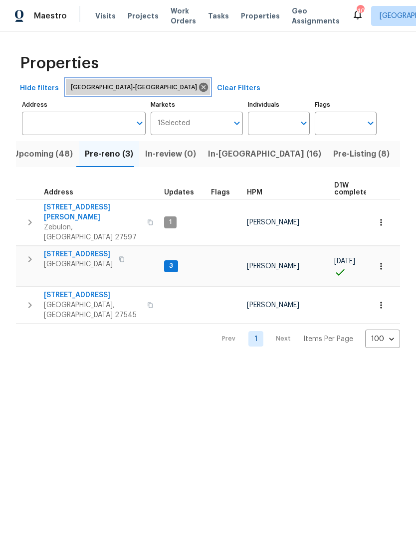
click at [199, 87] on icon at bounding box center [203, 87] width 9 height 9
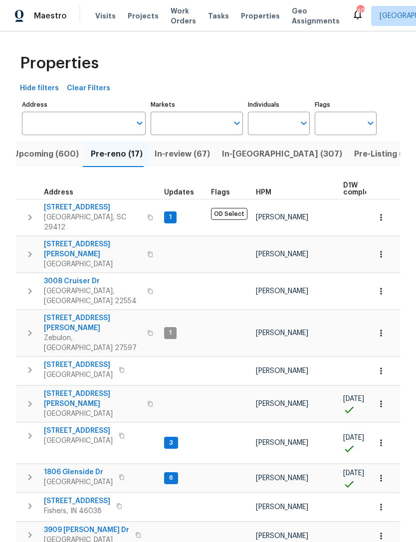
click at [173, 120] on input "Markets" at bounding box center [190, 123] width 78 height 23
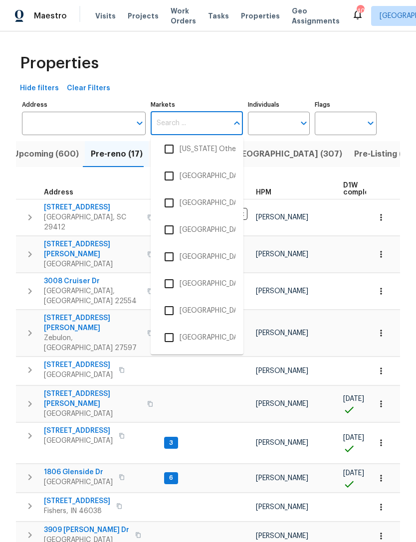
scroll to position [2728, 0]
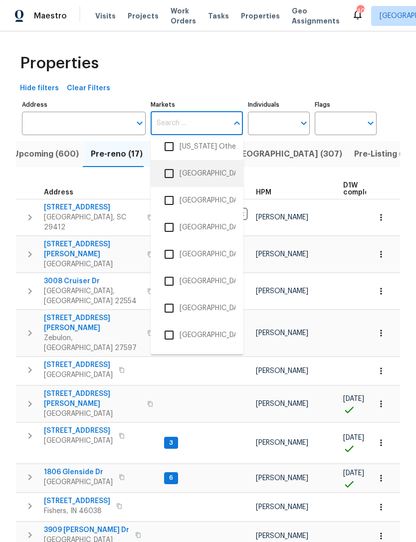
click at [223, 175] on li "Raleigh-Durham" at bounding box center [197, 173] width 77 height 21
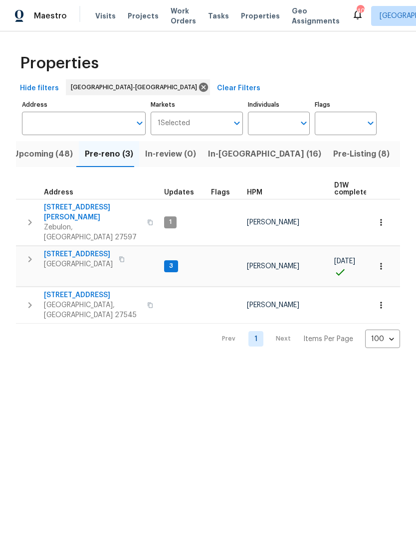
click at [57, 150] on span "Upcoming (48)" at bounding box center [43, 154] width 60 height 14
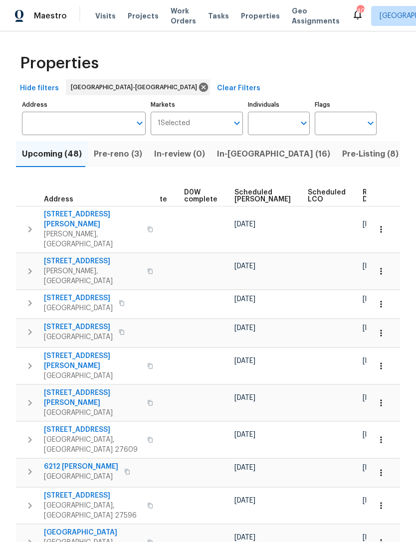
scroll to position [0, 260]
click at [248, 195] on span "Scheduled COE" at bounding box center [263, 196] width 56 height 14
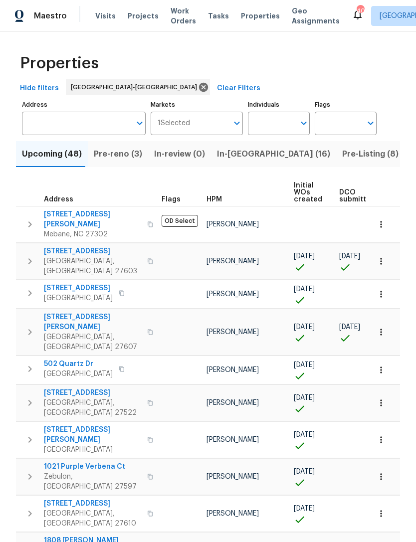
click at [258, 112] on input "Individuals" at bounding box center [271, 123] width 47 height 23
type input "Amanda Horton"
click at [276, 145] on input "checkbox" at bounding box center [266, 155] width 21 height 21
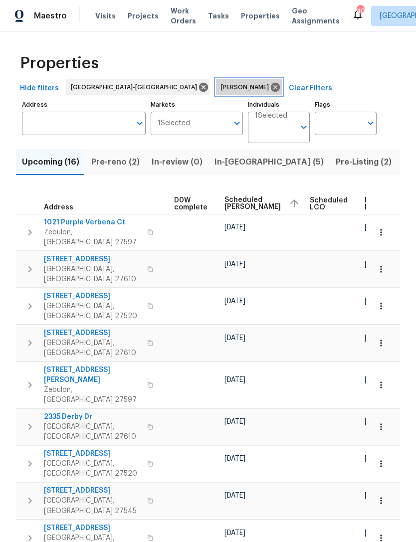
click at [271, 83] on icon at bounding box center [275, 87] width 9 height 9
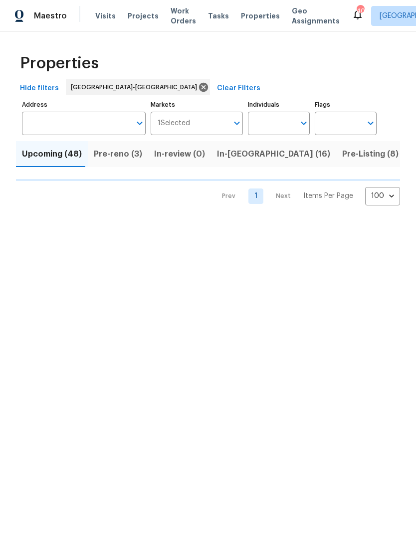
click at [275, 122] on input "Individuals" at bounding box center [271, 123] width 47 height 23
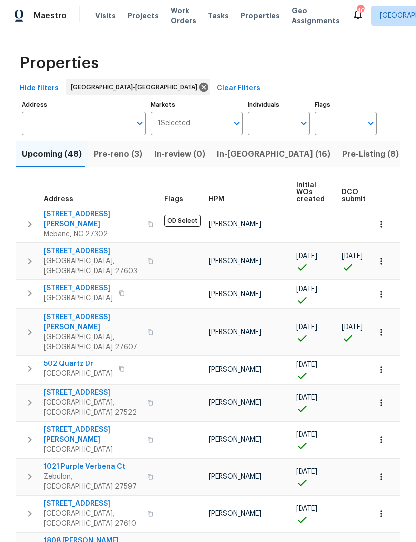
click at [266, 125] on input "Individuals" at bounding box center [271, 123] width 47 height 23
type input "Wayne"
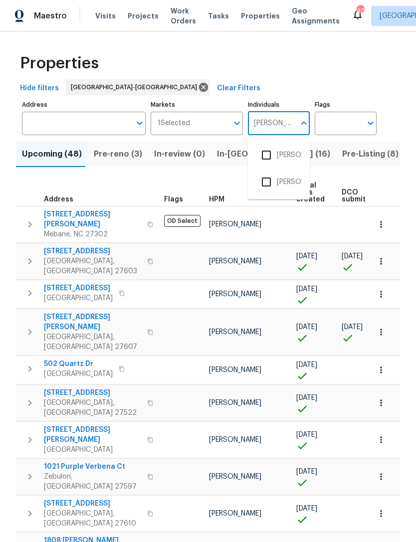
click at [268, 187] on input "checkbox" at bounding box center [266, 182] width 21 height 21
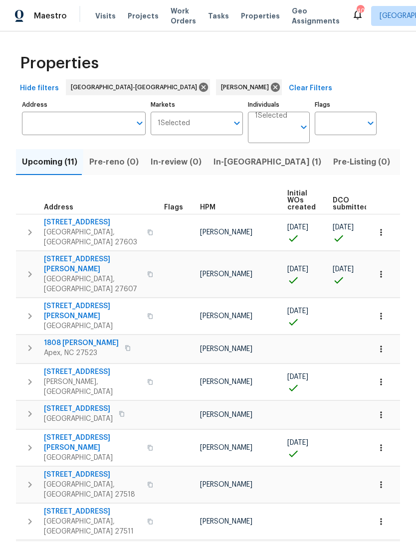
click at [332, 401] on td at bounding box center [355, 415] width 53 height 28
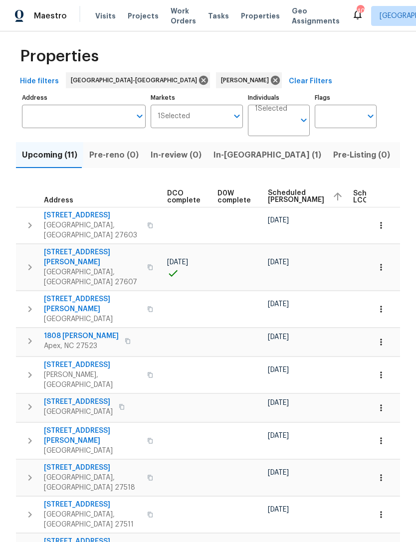
scroll to position [0, 219]
click at [270, 79] on icon at bounding box center [275, 80] width 11 height 11
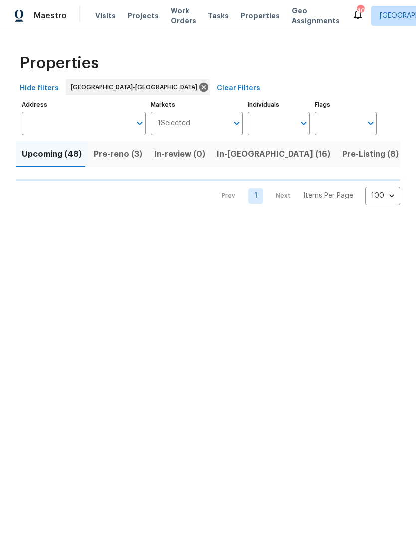
click at [275, 124] on input "Individuals" at bounding box center [271, 123] width 47 height 23
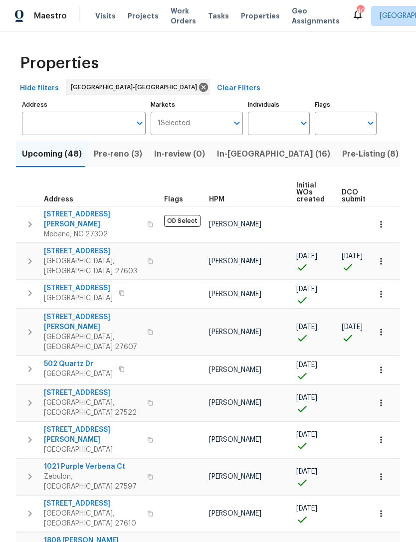
click at [277, 124] on input "Individuals" at bounding box center [271, 123] width 47 height 23
click at [278, 127] on input "Individuals" at bounding box center [271, 123] width 47 height 23
type input "Joseph"
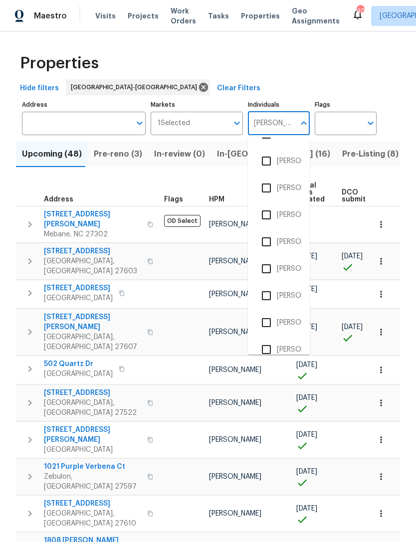
scroll to position [183, 0]
click at [286, 296] on li "Joseph White" at bounding box center [279, 295] width 46 height 21
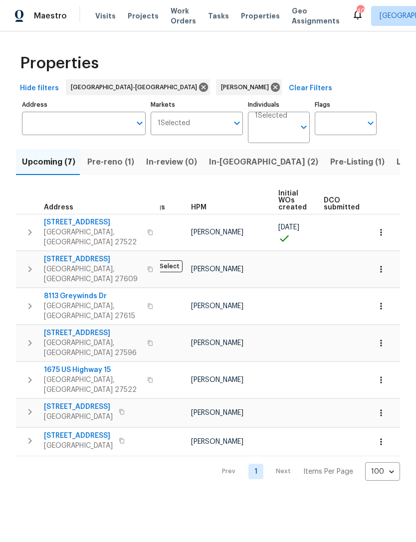
scroll to position [0, 8]
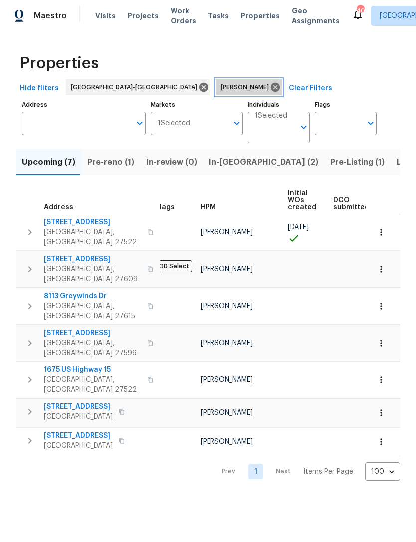
click at [271, 90] on icon at bounding box center [275, 87] width 9 height 9
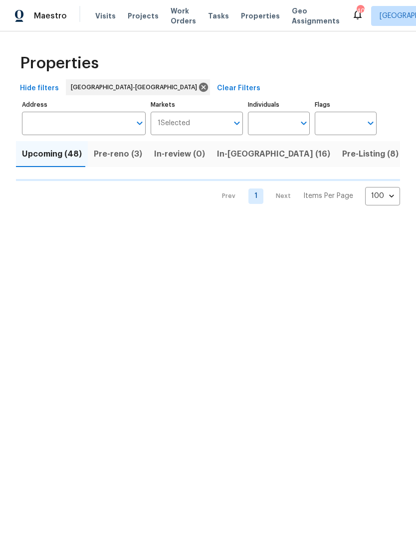
click at [277, 119] on input "Individuals" at bounding box center [271, 123] width 47 height 23
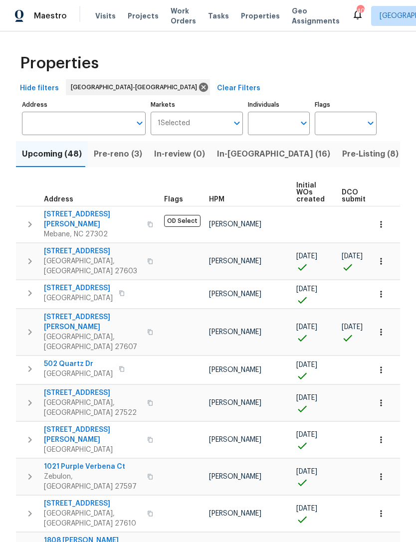
click at [279, 126] on input "Individuals" at bounding box center [271, 123] width 47 height 23
type input "Lee privette"
click at [275, 156] on input "checkbox" at bounding box center [266, 155] width 21 height 21
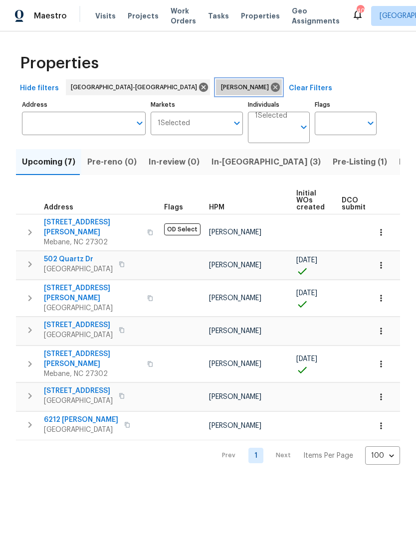
click at [271, 86] on icon at bounding box center [275, 87] width 9 height 9
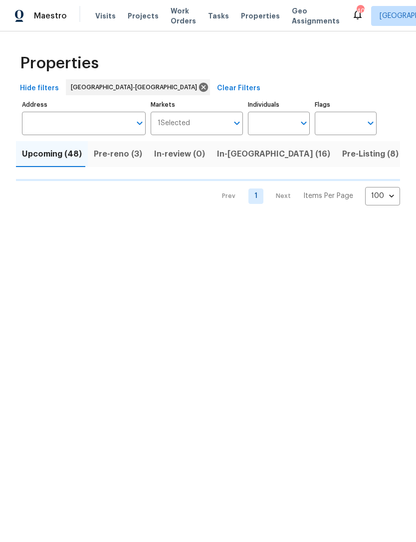
click at [273, 118] on input "Individuals" at bounding box center [271, 123] width 47 height 23
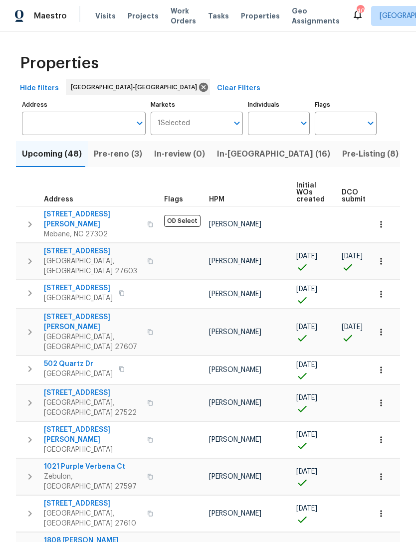
click at [282, 126] on input "Individuals" at bounding box center [271, 123] width 47 height 23
type input "Preston"
click at [269, 154] on input "checkbox" at bounding box center [266, 155] width 21 height 21
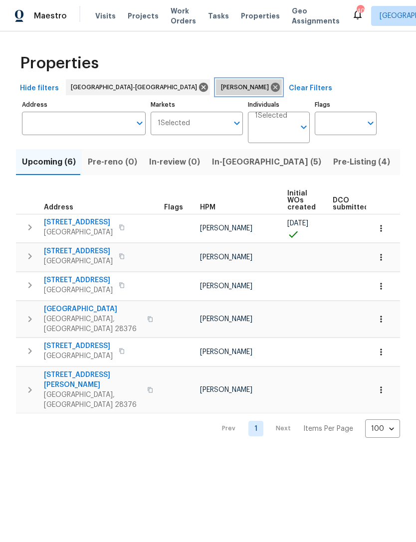
click at [270, 87] on icon at bounding box center [275, 87] width 11 height 11
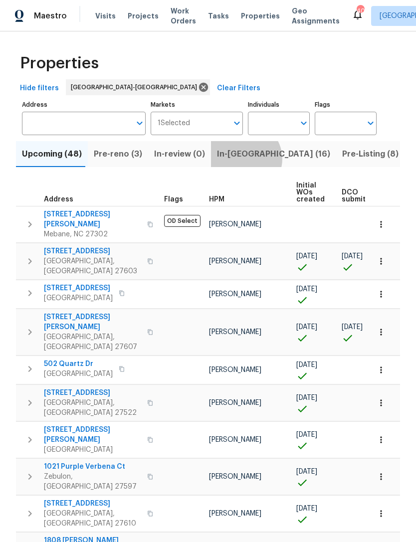
click at [237, 160] on span "In-reno (16)" at bounding box center [273, 154] width 113 height 14
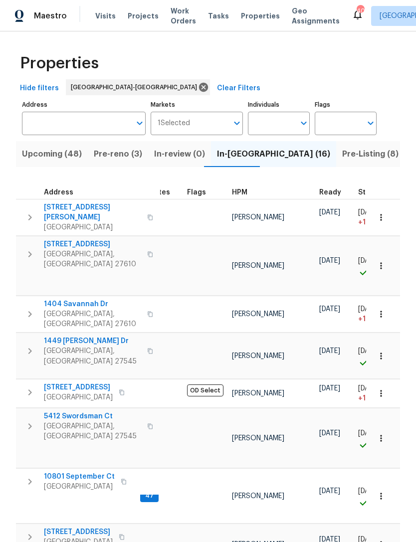
click at [124, 156] on span "Pre-reno (3)" at bounding box center [118, 154] width 48 height 14
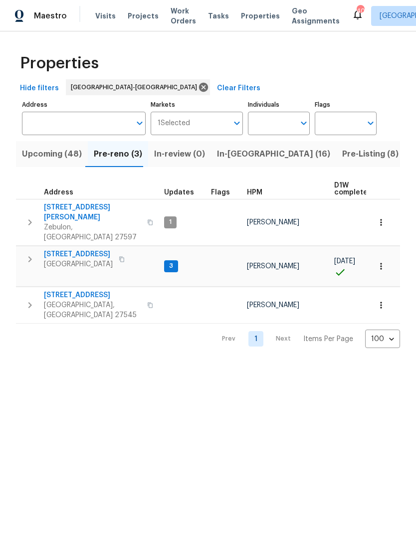
click at [247, 154] on span "In-reno (16)" at bounding box center [273, 154] width 113 height 14
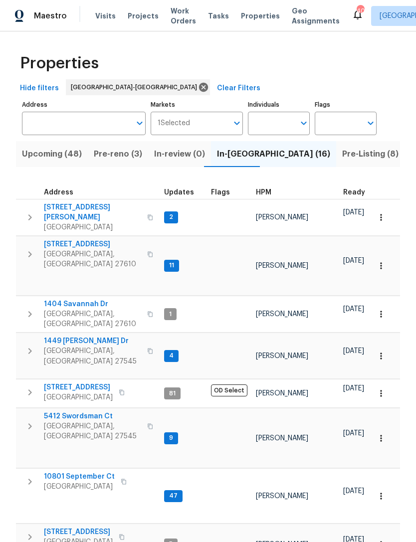
click at [273, 120] on input "Individuals" at bounding box center [271, 123] width 47 height 23
type input "Preston"
click at [269, 152] on input "checkbox" at bounding box center [266, 155] width 21 height 21
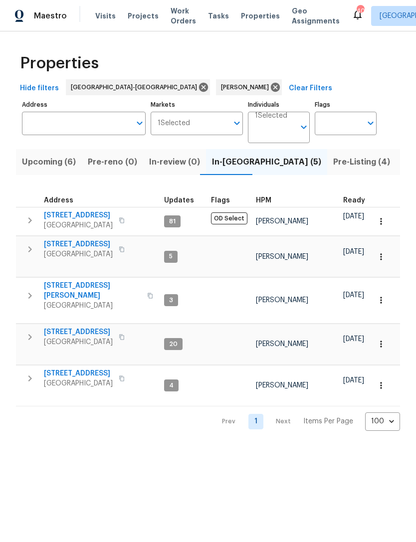
click at [55, 160] on span "Upcoming (6)" at bounding box center [49, 162] width 54 height 14
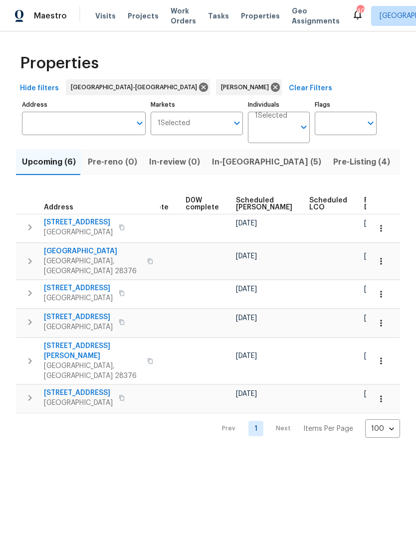
scroll to position [0, 250]
click at [249, 204] on span "Scheduled COE" at bounding box center [264, 204] width 56 height 14
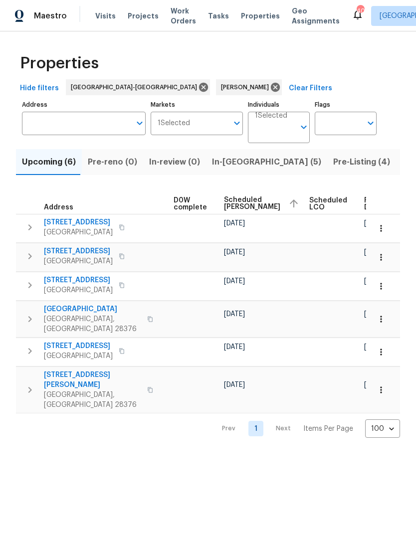
scroll to position [0, 262]
click at [270, 91] on icon at bounding box center [275, 87] width 11 height 11
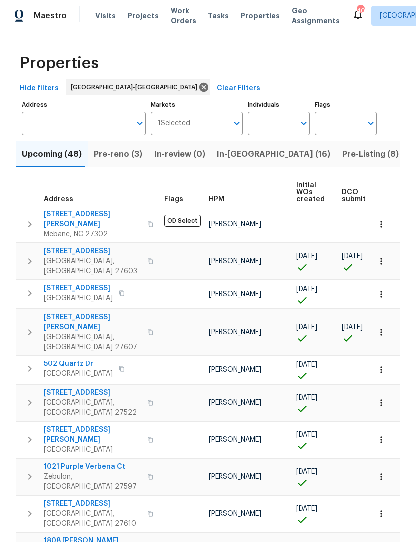
click at [266, 128] on input "text" at bounding box center [271, 123] width 47 height 23
click at [265, 124] on input "Individuals" at bounding box center [271, 123] width 47 height 23
type input "Amanda Horton"
click at [270, 155] on input "checkbox" at bounding box center [266, 155] width 21 height 21
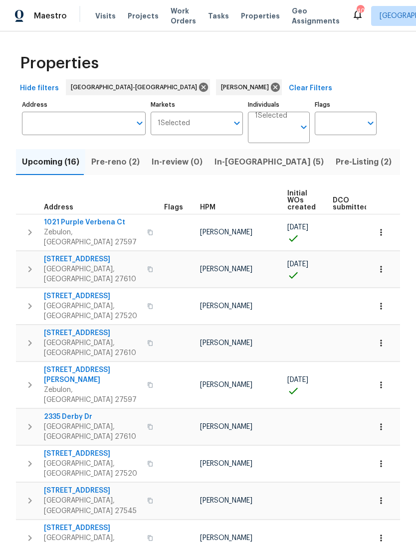
click at [230, 161] on span "In-reno (5)" at bounding box center [268, 162] width 109 height 14
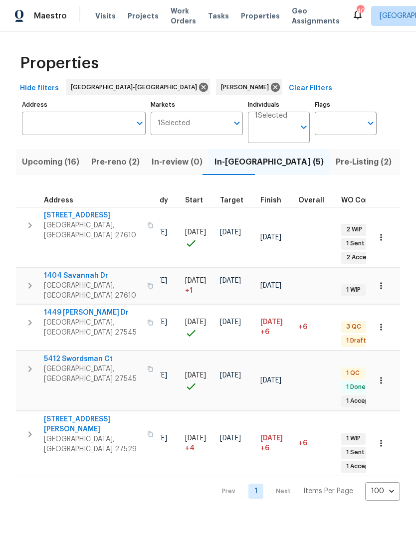
scroll to position [0, 189]
click at [270, 91] on icon at bounding box center [275, 87] width 11 height 11
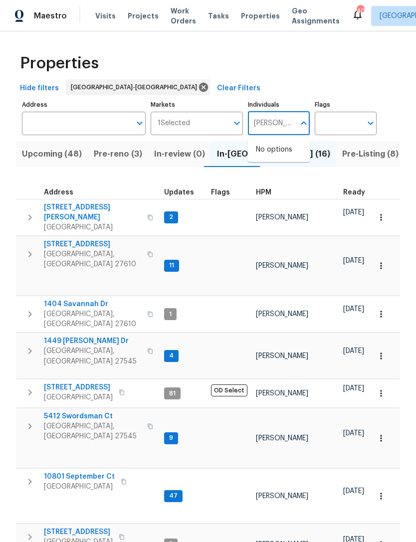
type input "Preston"
click at [275, 160] on input "checkbox" at bounding box center [266, 155] width 21 height 21
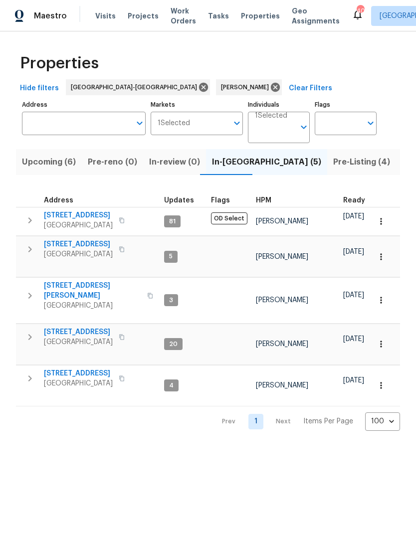
click at [58, 166] on span "Upcoming (6)" at bounding box center [49, 162] width 54 height 14
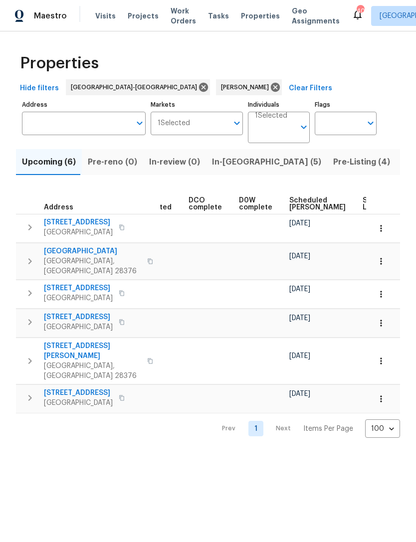
scroll to position [0, 198]
click at [289, 204] on span "Scheduled COE" at bounding box center [316, 204] width 56 height 14
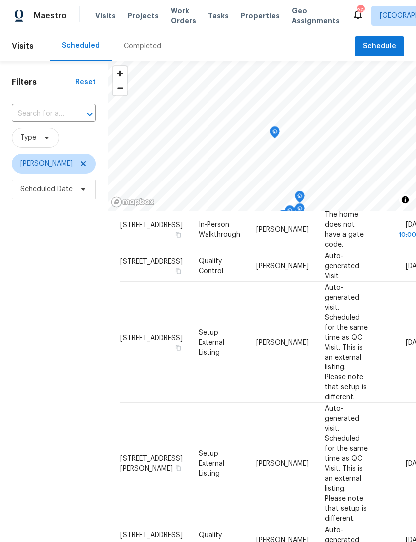
scroll to position [768, 0]
click at [198, 238] on span "In-Person Walkthrough" at bounding box center [219, 229] width 42 height 17
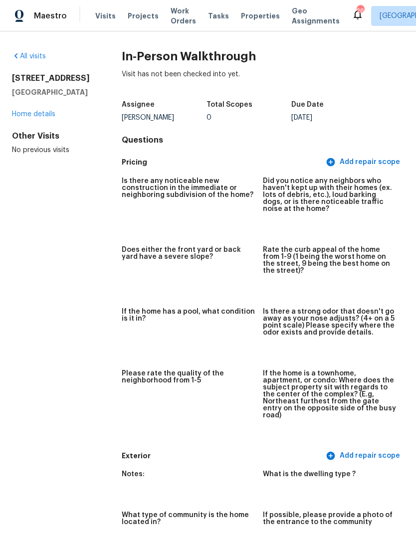
click at [41, 118] on link "Home details" at bounding box center [33, 114] width 43 height 7
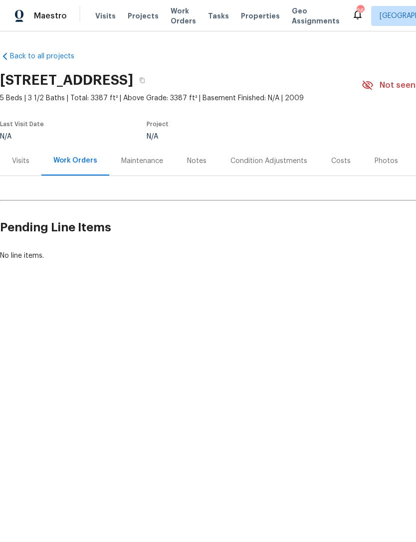
click at [337, 167] on div "Costs" at bounding box center [340, 160] width 43 height 29
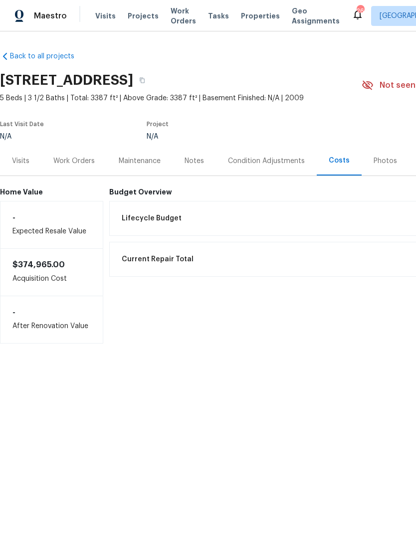
click at [26, 157] on div "Visits" at bounding box center [20, 161] width 17 height 10
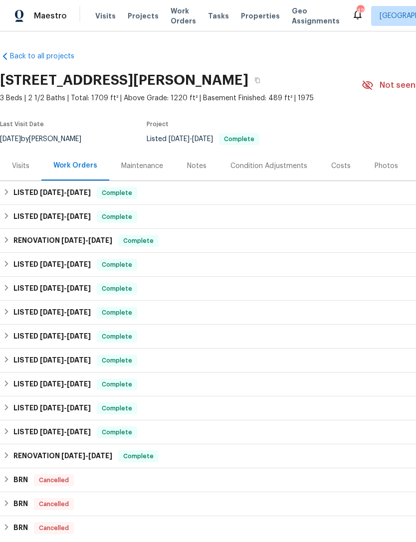
click at [337, 170] on div "Costs" at bounding box center [340, 166] width 19 height 10
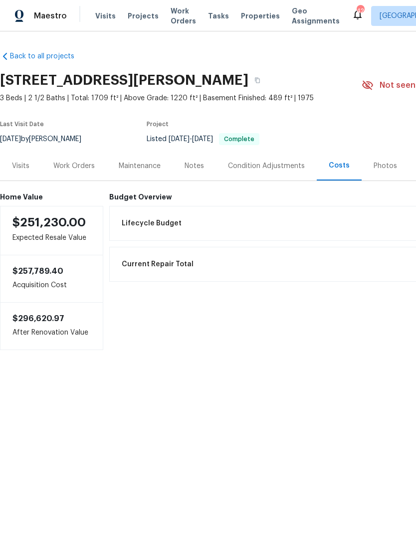
click at [383, 170] on div "Photos" at bounding box center [385, 166] width 23 height 10
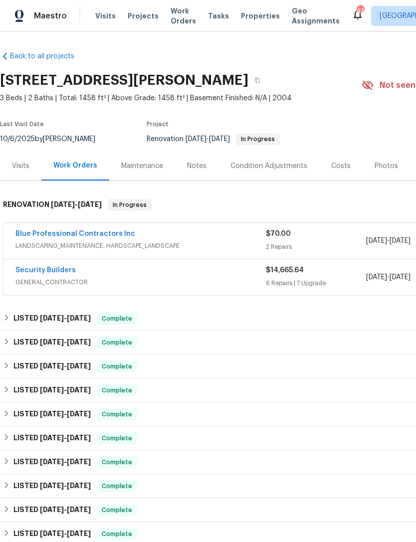
click at [382, 166] on div "Photos" at bounding box center [386, 166] width 23 height 10
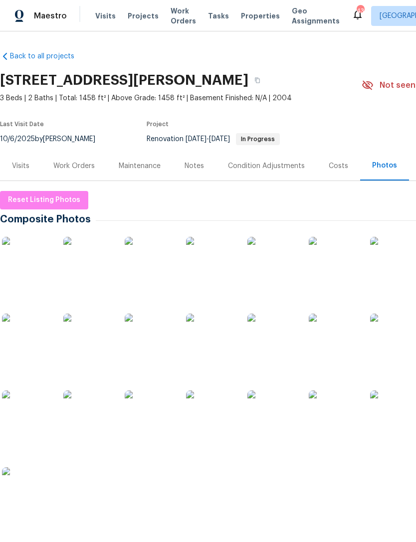
click at [40, 268] on img at bounding box center [27, 262] width 50 height 50
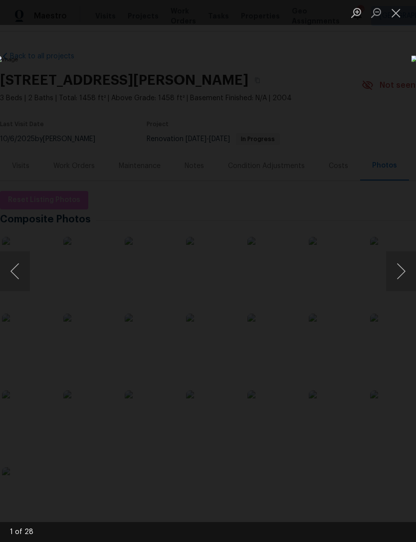
click at [410, 266] on button "Next image" at bounding box center [401, 271] width 30 height 40
click at [409, 263] on button "Next image" at bounding box center [401, 271] width 30 height 40
click at [409, 265] on button "Next image" at bounding box center [401, 271] width 30 height 40
click at [410, 268] on button "Next image" at bounding box center [401, 271] width 30 height 40
click at [409, 269] on button "Next image" at bounding box center [401, 271] width 30 height 40
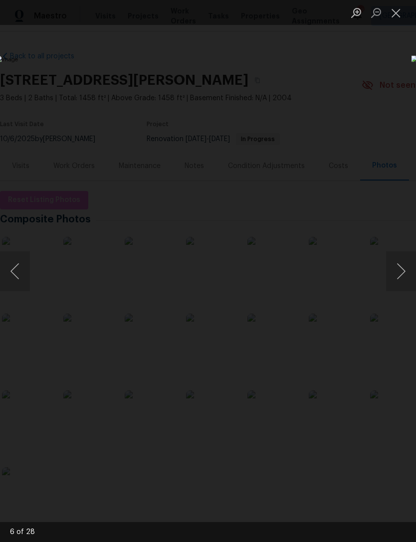
click at [409, 266] on button "Next image" at bounding box center [401, 271] width 30 height 40
click at [407, 269] on button "Next image" at bounding box center [401, 271] width 30 height 40
click at [408, 270] on button "Next image" at bounding box center [401, 271] width 30 height 40
click at [407, 272] on button "Next image" at bounding box center [401, 271] width 30 height 40
click at [408, 275] on button "Next image" at bounding box center [401, 271] width 30 height 40
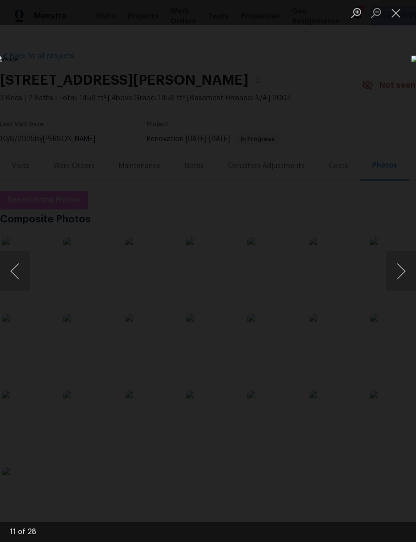
click at [410, 275] on button "Next image" at bounding box center [401, 271] width 30 height 40
click at [407, 274] on button "Next image" at bounding box center [401, 271] width 30 height 40
click at [393, 12] on button "Close lightbox" at bounding box center [396, 12] width 20 height 17
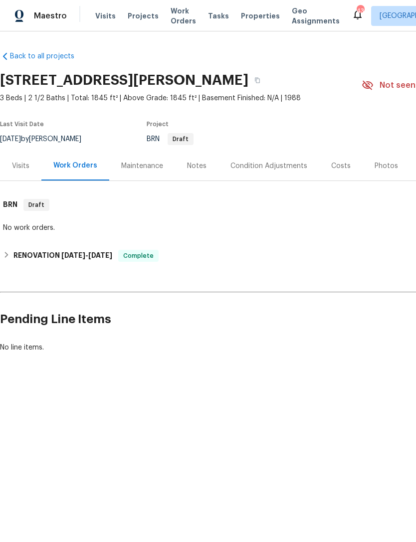
click at [375, 162] on div "Photos" at bounding box center [386, 166] width 23 height 10
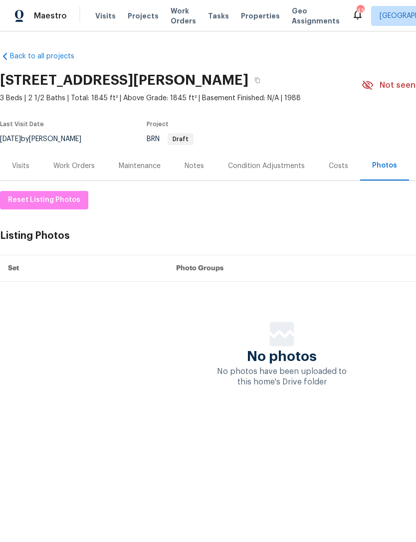
click at [25, 169] on div "Visits" at bounding box center [20, 166] width 17 height 10
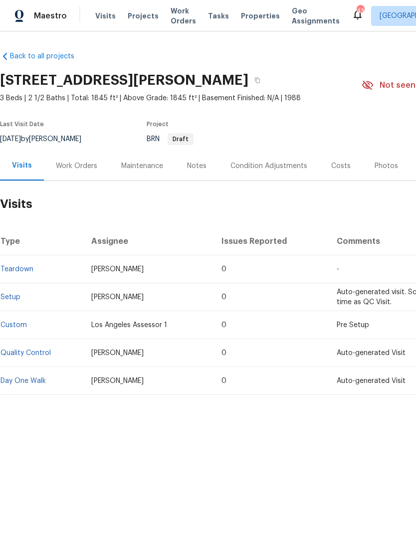
click at [79, 170] on div "Work Orders" at bounding box center [76, 166] width 41 height 10
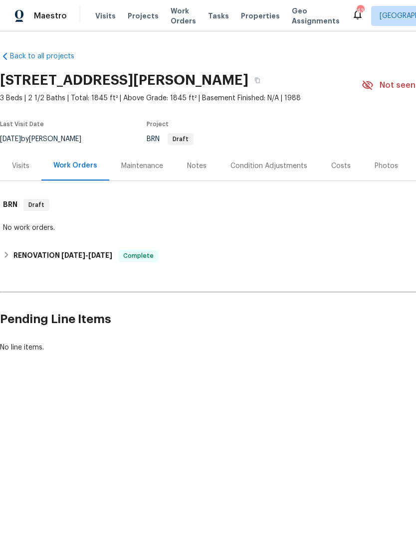
click at [198, 166] on div "Notes" at bounding box center [196, 166] width 19 height 10
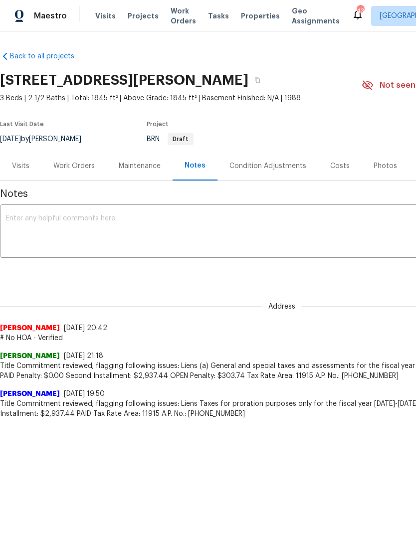
click at [27, 171] on div "Visits" at bounding box center [20, 165] width 41 height 29
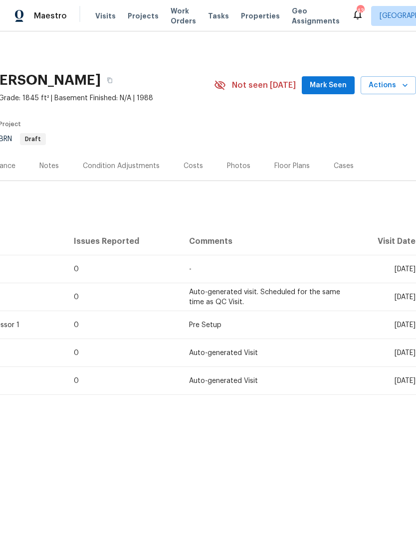
scroll to position [0, 148]
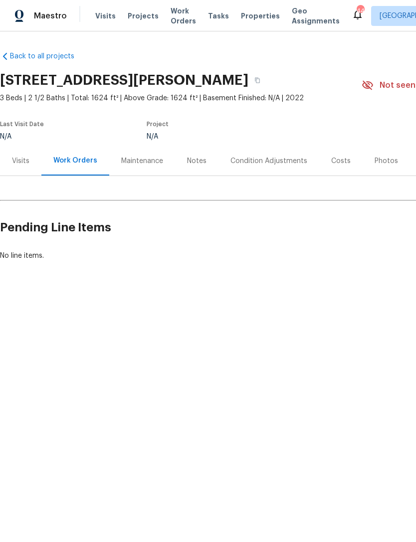
click at [25, 162] on div "Visits" at bounding box center [20, 161] width 17 height 10
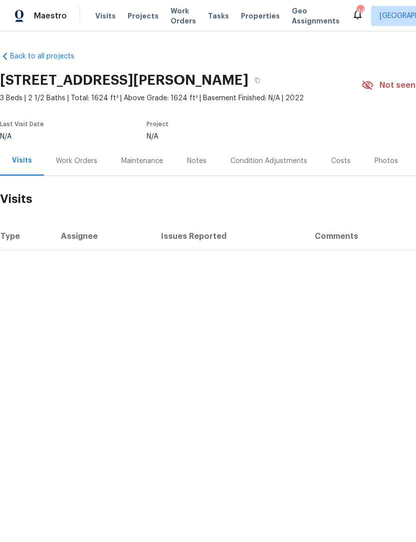
click at [272, 162] on div "Condition Adjustments" at bounding box center [268, 161] width 77 height 10
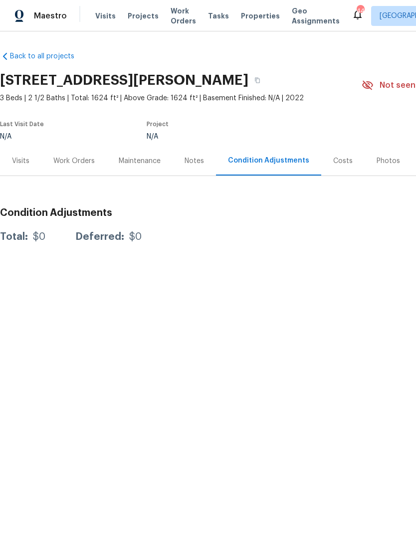
click at [339, 162] on div "Costs" at bounding box center [342, 161] width 19 height 10
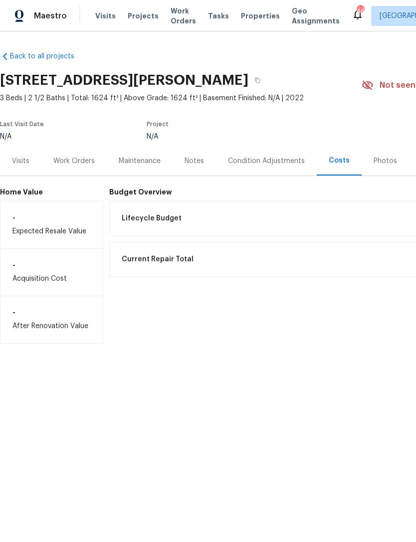
click at [17, 163] on div "Visits" at bounding box center [20, 161] width 17 height 10
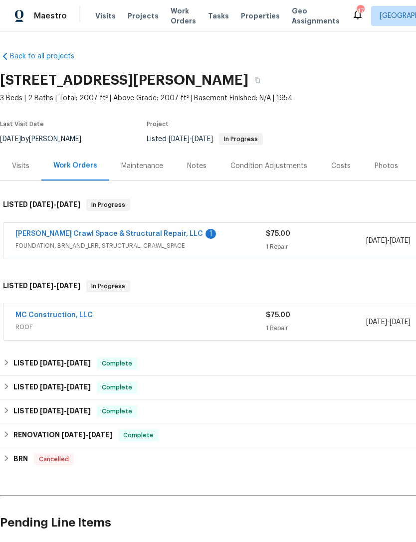
click at [163, 236] on link "[PERSON_NAME] Crawl Space & Structural Repair, LLC" at bounding box center [109, 233] width 188 height 7
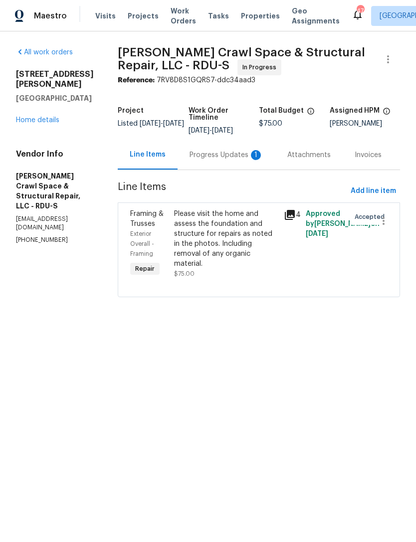
click at [241, 159] on div "Progress Updates 1" at bounding box center [227, 155] width 74 height 10
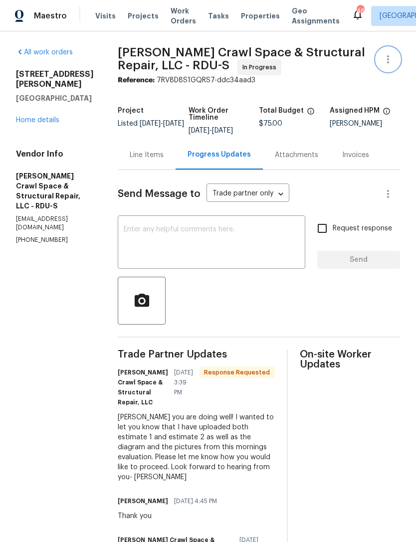
click at [392, 56] on icon "button" at bounding box center [388, 59] width 12 height 12
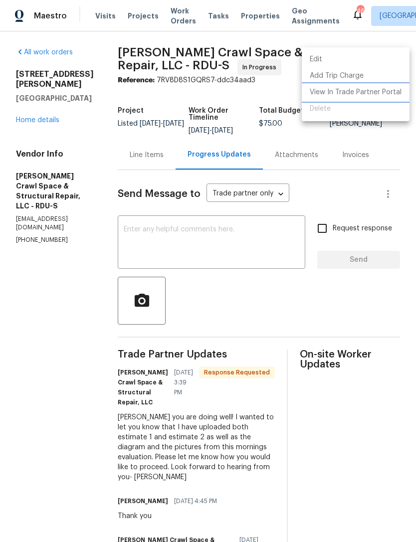
click at [347, 93] on li "View In Trade Partner Portal" at bounding box center [356, 92] width 108 height 16
click at [350, 94] on li "View In Trade Partner Portal" at bounding box center [356, 92] width 108 height 16
click at [195, 247] on div at bounding box center [208, 271] width 416 height 542
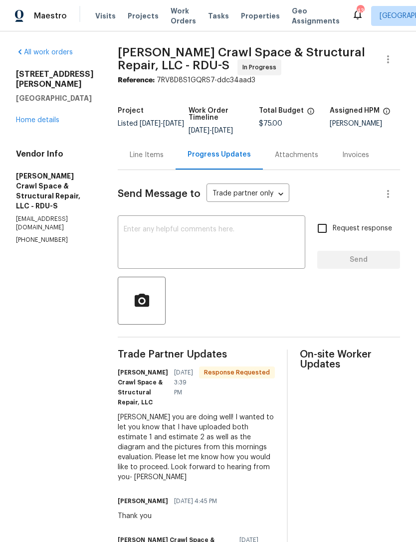
click at [252, 241] on textarea at bounding box center [212, 243] width 176 height 35
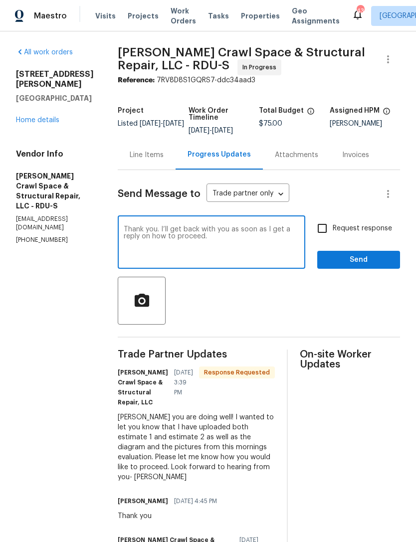
type textarea "Thank you. I’ll get back with you as soon as I get a reply on how to proceed."
click at [324, 236] on input "Request response" at bounding box center [322, 228] width 21 height 21
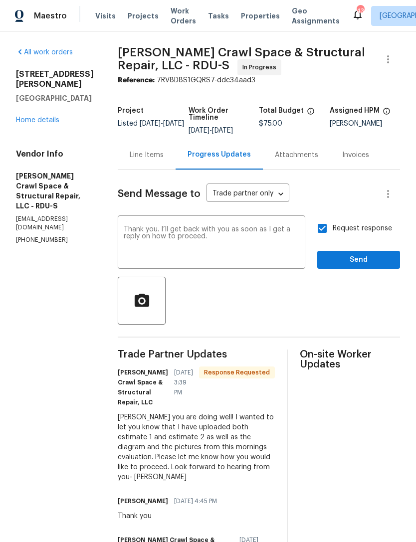
click at [320, 229] on input "Request response" at bounding box center [322, 228] width 21 height 21
checkbox input "false"
click at [345, 258] on button "Send" at bounding box center [358, 260] width 83 height 18
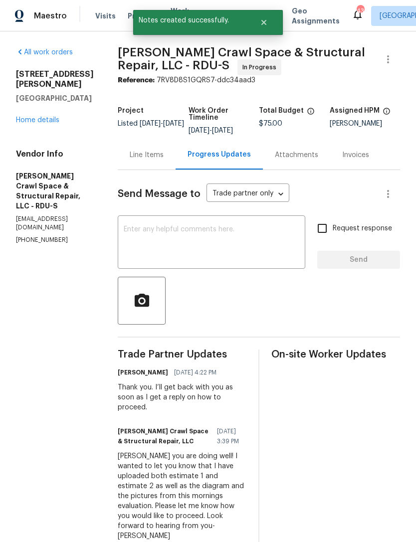
click at [48, 117] on link "Home details" at bounding box center [37, 120] width 43 height 7
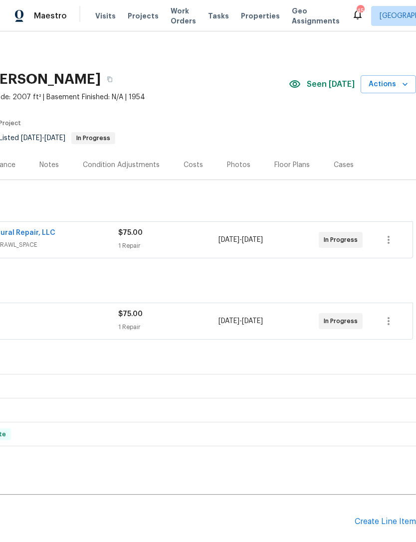
scroll to position [1, 148]
click at [390, 244] on icon "button" at bounding box center [389, 240] width 12 height 12
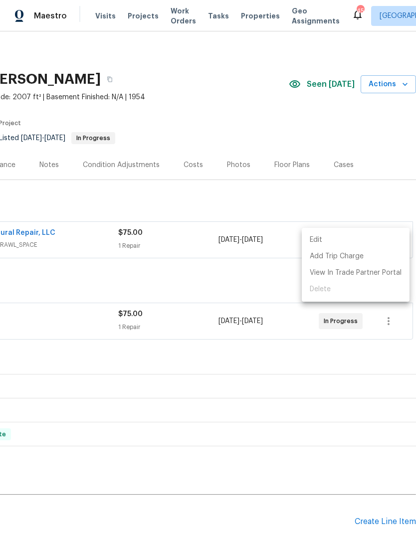
click at [317, 242] on li "Edit" at bounding box center [356, 240] width 108 height 16
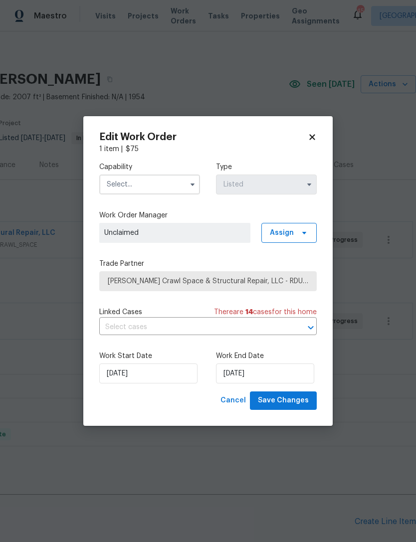
click at [316, 140] on icon at bounding box center [312, 137] width 9 height 9
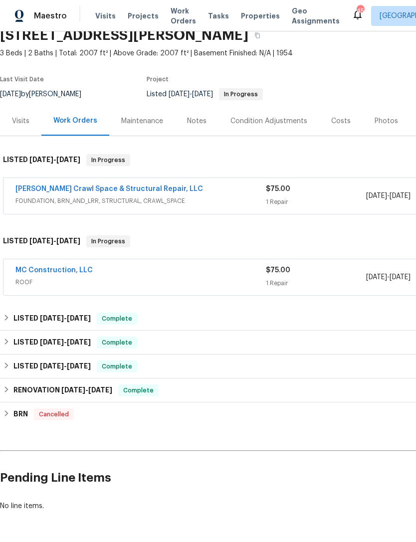
scroll to position [46, 0]
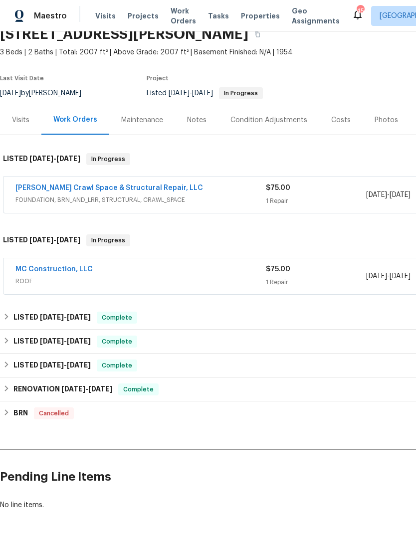
click at [109, 185] on link "[PERSON_NAME] Crawl Space & Structural Repair, LLC" at bounding box center [109, 188] width 188 height 7
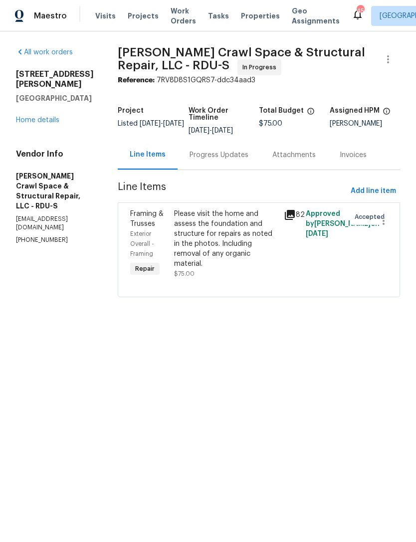
click at [231, 160] on div "Progress Updates" at bounding box center [219, 155] width 59 height 10
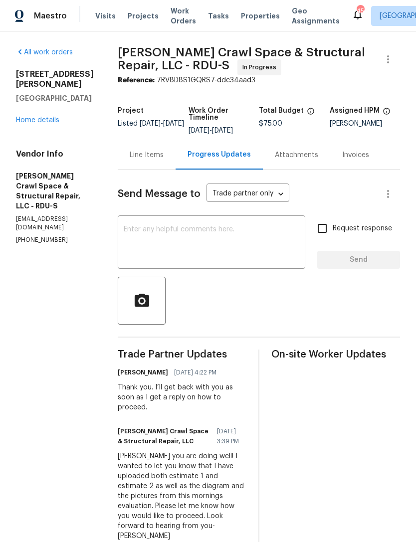
click at [207, 247] on textarea at bounding box center [212, 243] width 176 height 35
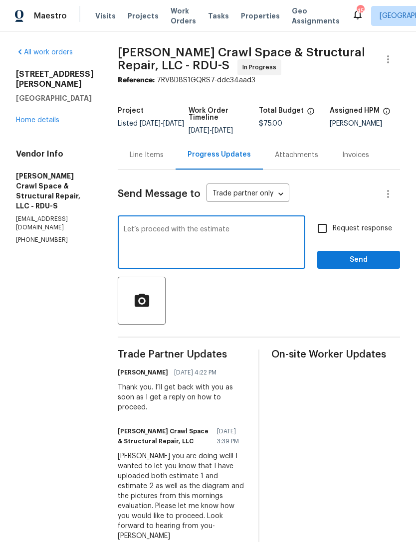
click at [208, 234] on textarea "Let’s proceed with the estimate" at bounding box center [212, 243] width 176 height 35
type textarea "Let’s proceed with the work in Estimate #1. When can you get this on your sched…"
click at [327, 236] on input "Request response" at bounding box center [322, 228] width 21 height 21
checkbox input "true"
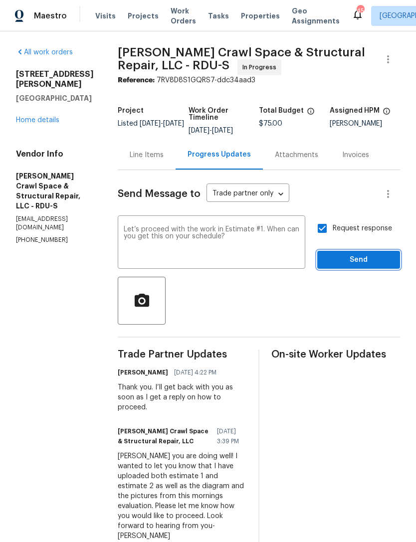
click at [363, 259] on button "Send" at bounding box center [358, 260] width 83 height 18
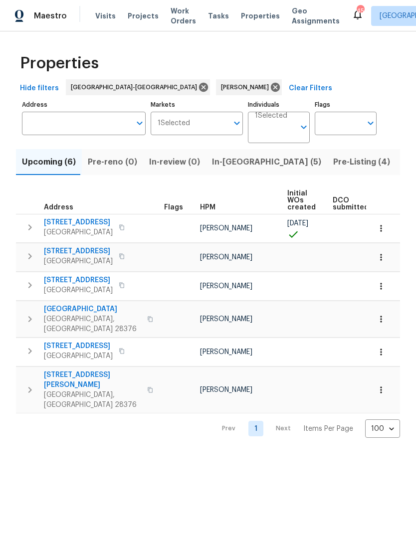
click at [229, 165] on span "In-[GEOGRAPHIC_DATA] (5)" at bounding box center [266, 162] width 109 height 14
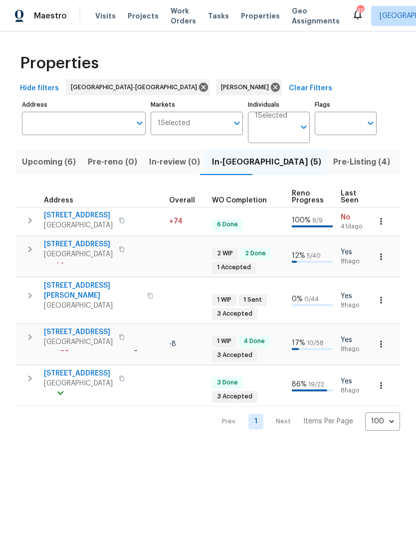
scroll to position [0, 327]
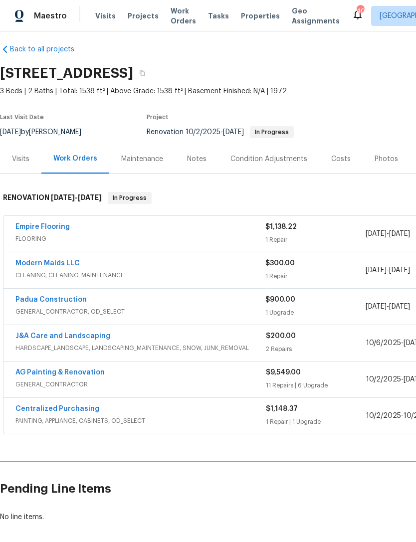
scroll to position [7, 0]
